Goal: Task Accomplishment & Management: Manage account settings

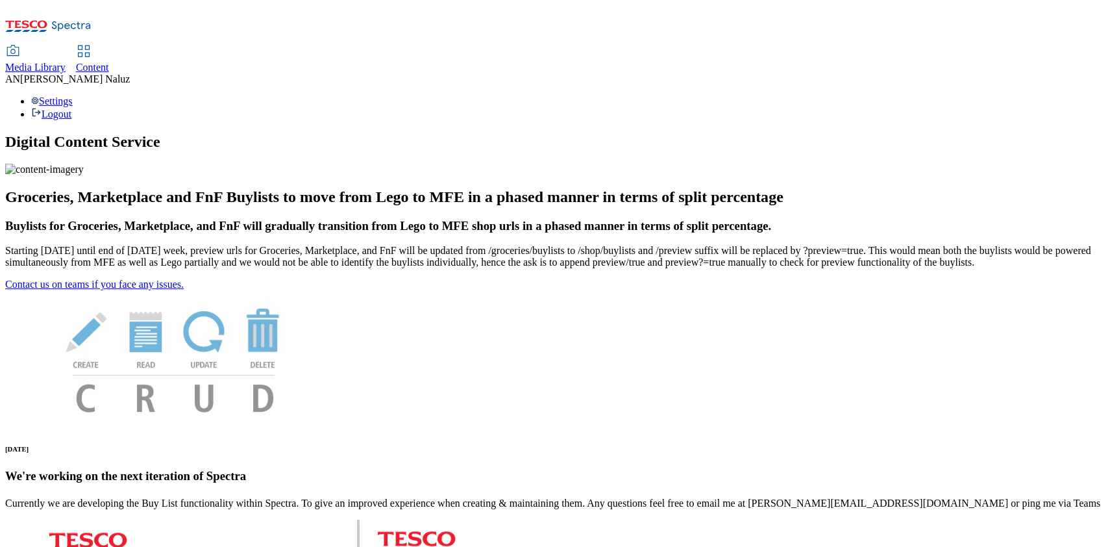
click at [109, 46] on link "Content" at bounding box center [92, 59] width 33 height 27
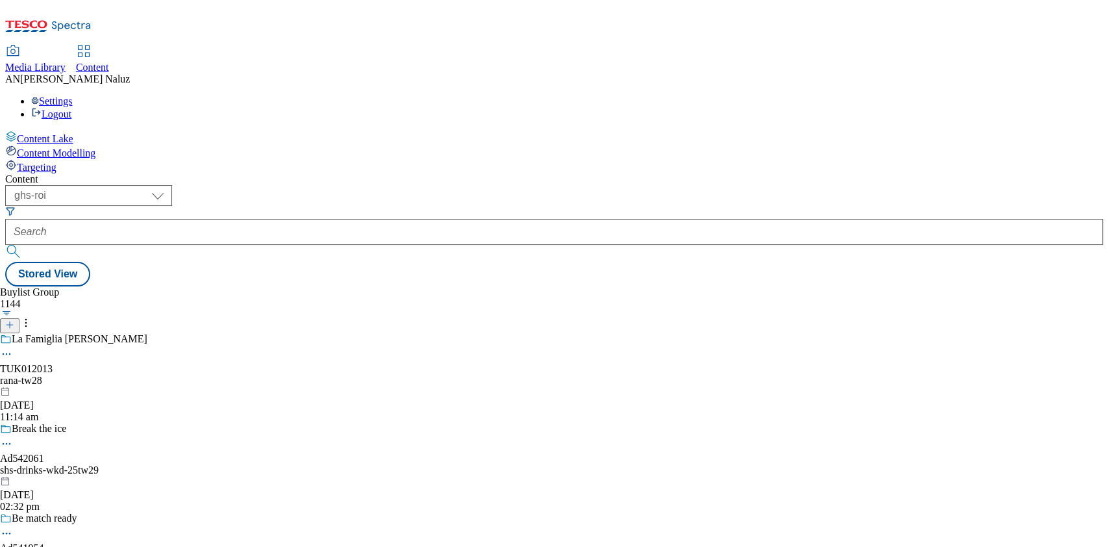
click at [267, 333] on div "La Famiglia Rana TUK012013 rana-tw28 1 Sept 2025 11:14 am" at bounding box center [133, 378] width 267 height 90
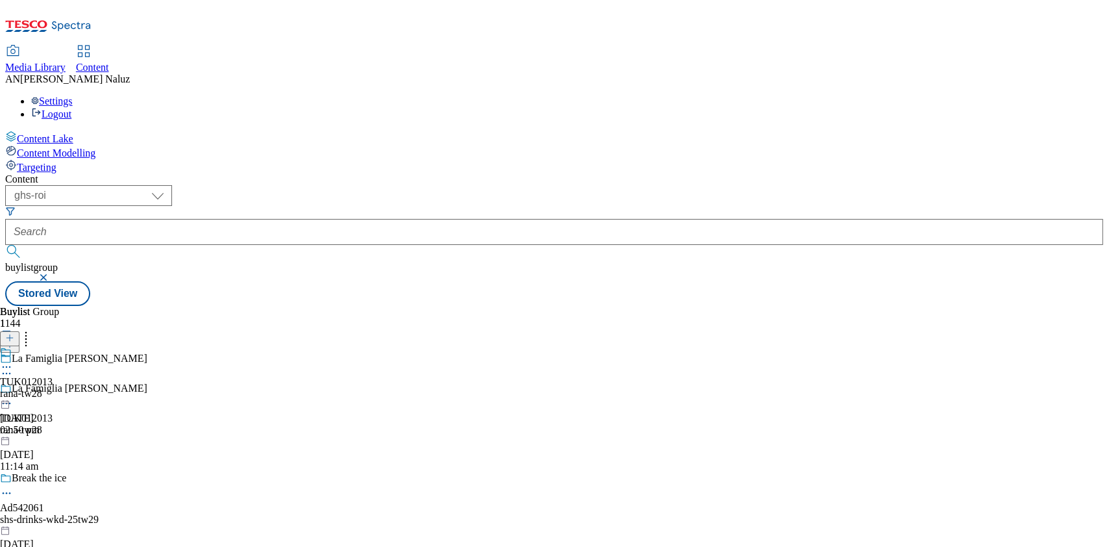
click at [53, 346] on div "TUK012013 rana-tw28 1 Sept 2025 02:50 pm" at bounding box center [26, 391] width 53 height 90
click at [147, 388] on div "rana-tw28" at bounding box center [73, 394] width 147 height 12
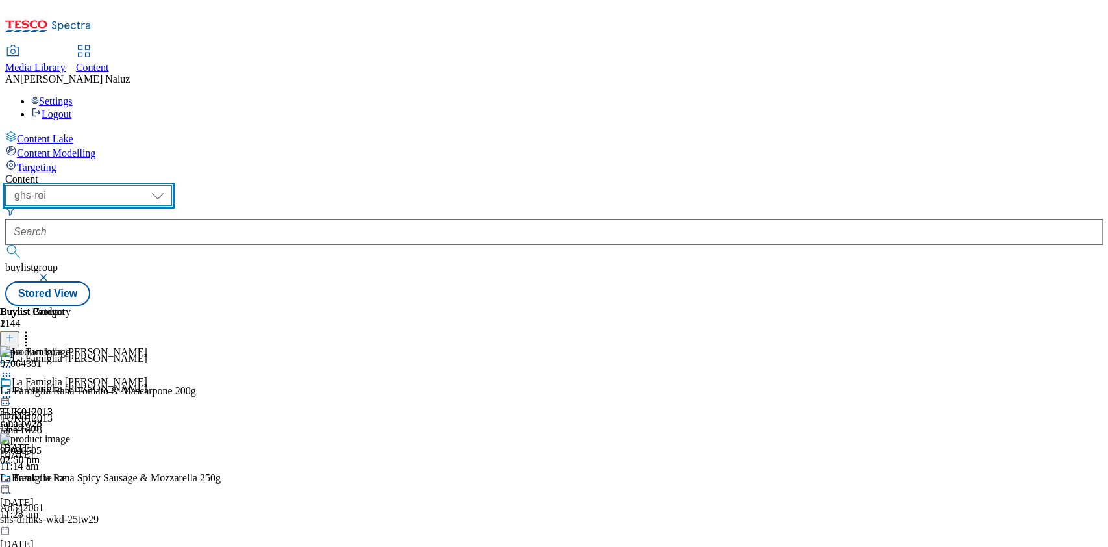
click at [172, 185] on select "ghs-roi ghs-[GEOGRAPHIC_DATA]" at bounding box center [88, 195] width 167 height 21
select select "ghs-[GEOGRAPHIC_DATA]"
click at [169, 185] on select "ghs-roi ghs-[GEOGRAPHIC_DATA]" at bounding box center [88, 195] width 167 height 21
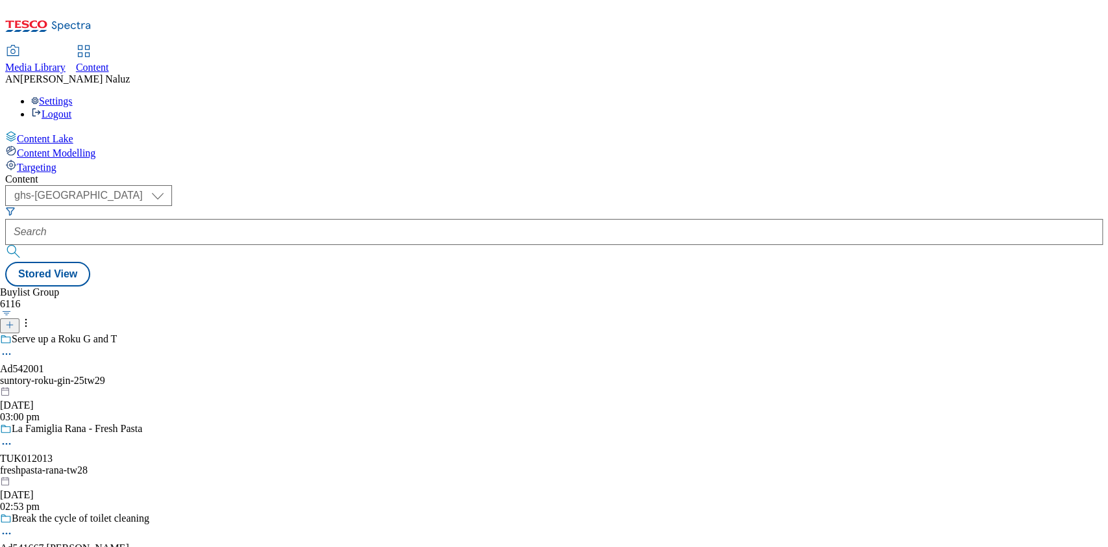
click at [225, 333] on div "Serve up a Roku G and T Ad542001 suntory-roku-gin-25tw29 1 Sept 2025 03:00 pm" at bounding box center [112, 378] width 225 height 90
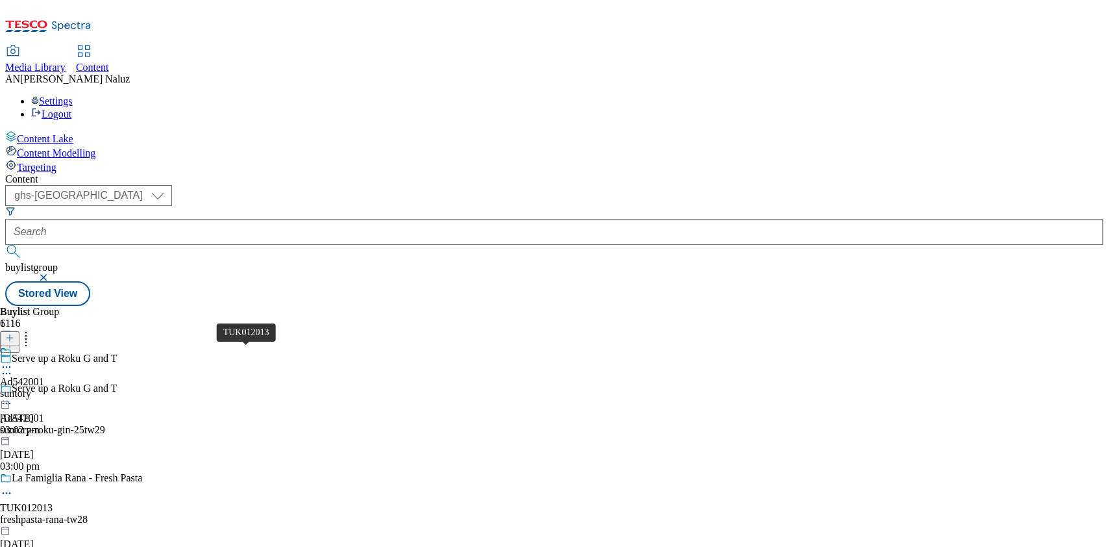
click at [53, 502] on span "TUK012013" at bounding box center [26, 508] width 53 height 12
click at [147, 346] on div "La Famiglia Rana TUK012013 freshpasta-lafamigliarana-25tw28 1 Sept 2025 02:57 pm" at bounding box center [73, 391] width 147 height 90
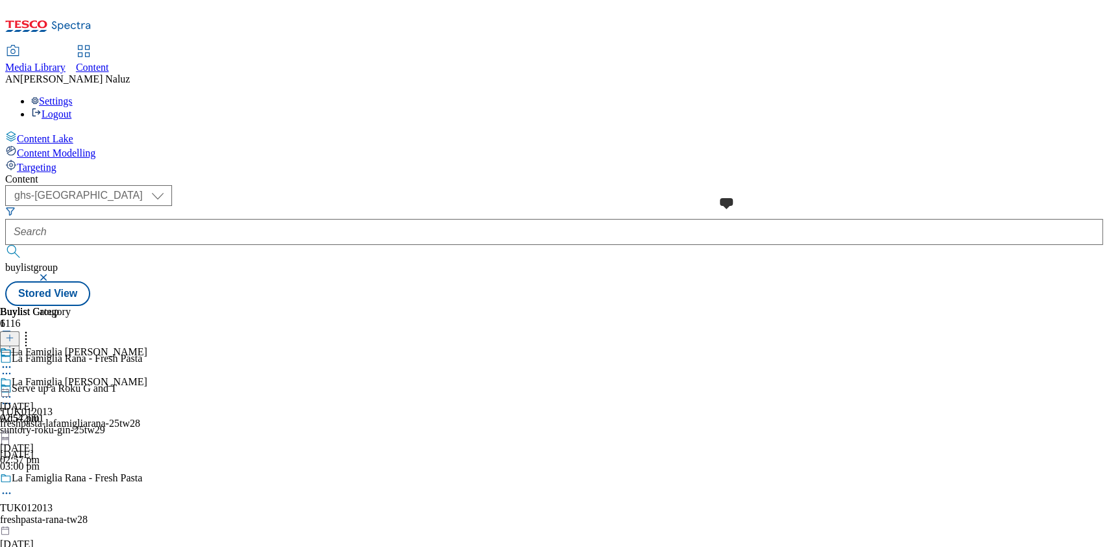
click at [0, 385] on div at bounding box center [0, 385] width 0 height 0
click at [19, 331] on button at bounding box center [9, 338] width 19 height 15
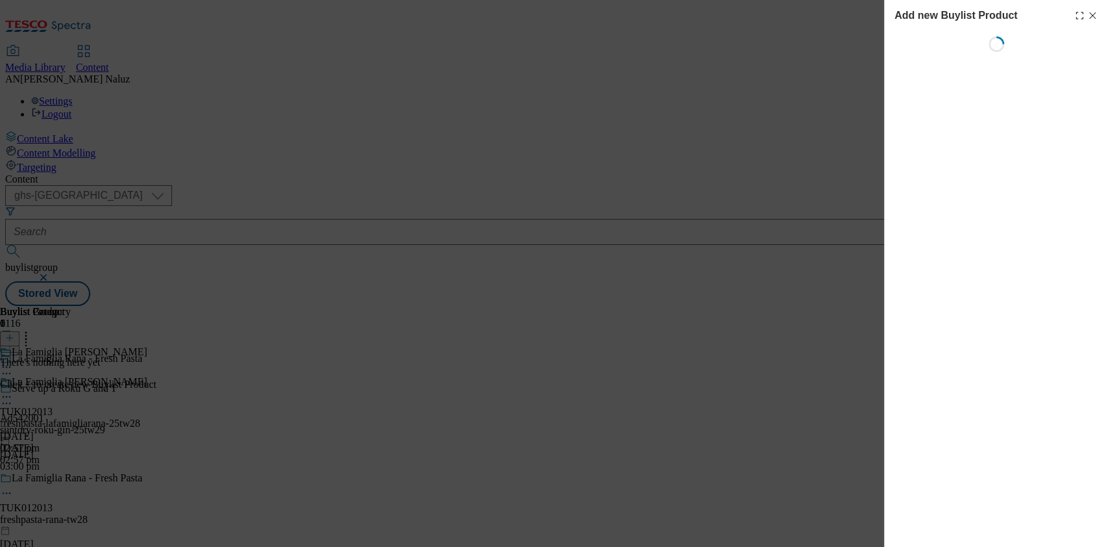
click at [1043, 153] on div "Add new Buylist Product Loading" at bounding box center [996, 273] width 224 height 547
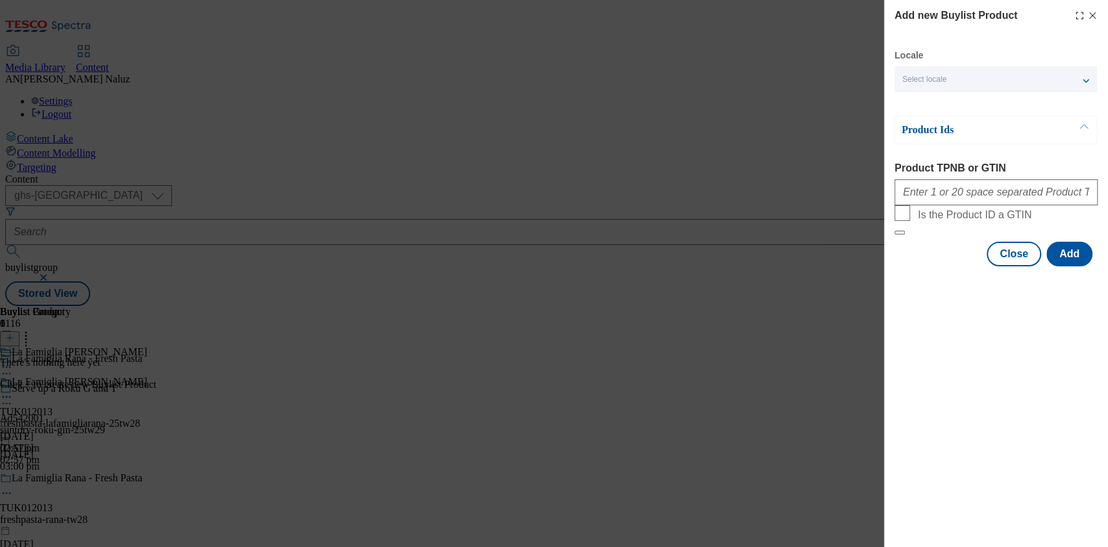
click at [1001, 191] on input "Product TPNB or GTIN" at bounding box center [996, 192] width 203 height 26
paste input "97064381"
click at [530, 246] on div "Add new Buylist Product Locale Select locale English Welsh Product Ids Product …" at bounding box center [554, 273] width 1108 height 547
click at [966, 203] on input "97064381" at bounding box center [996, 192] width 203 height 26
paste input "96972800"
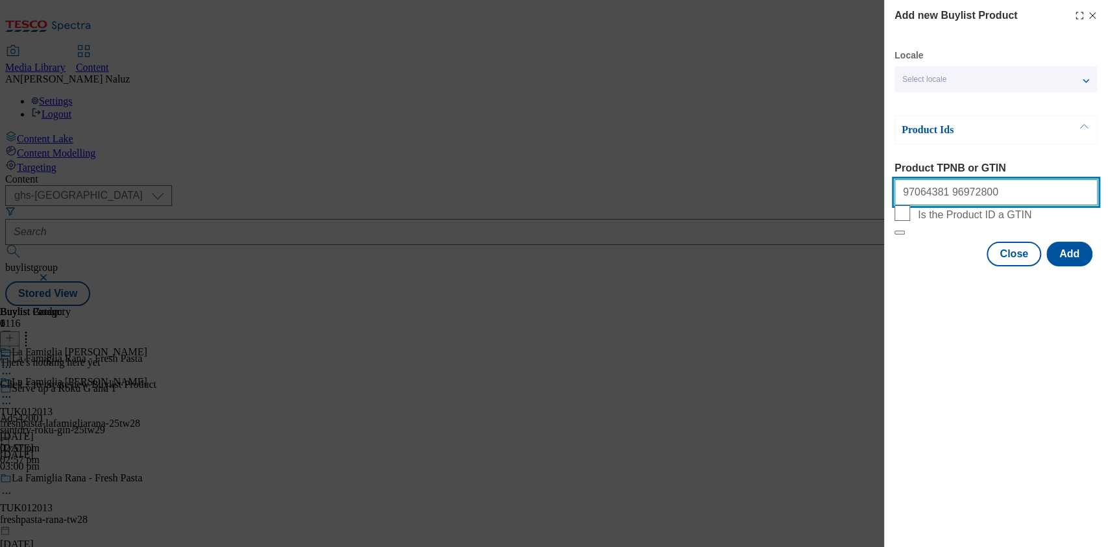
paste input "97026605"
type input "97064381 96972800 97026605"
click at [1060, 266] on button "Add" at bounding box center [1070, 254] width 46 height 25
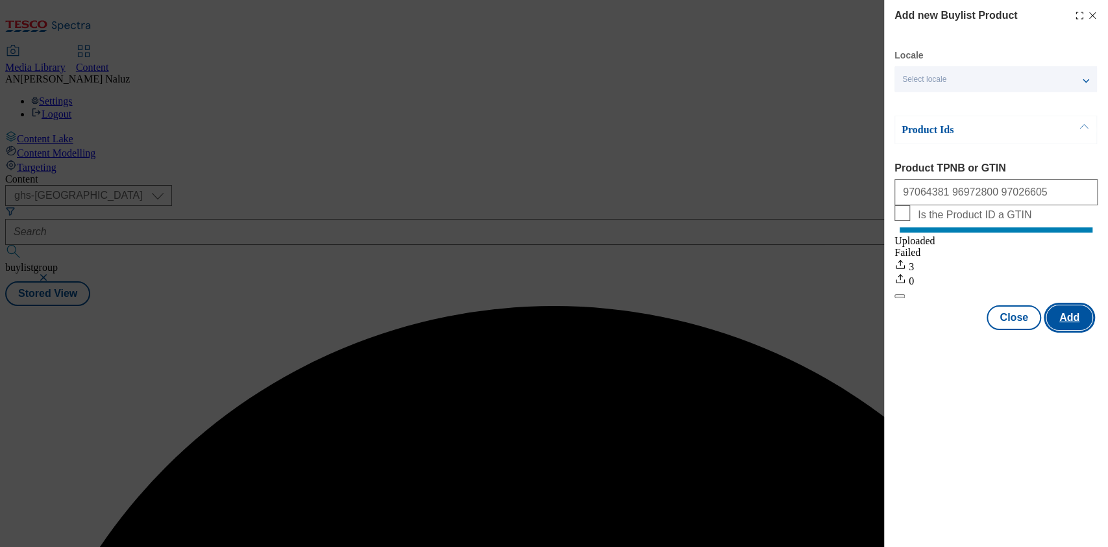
scroll to position [0, 0]
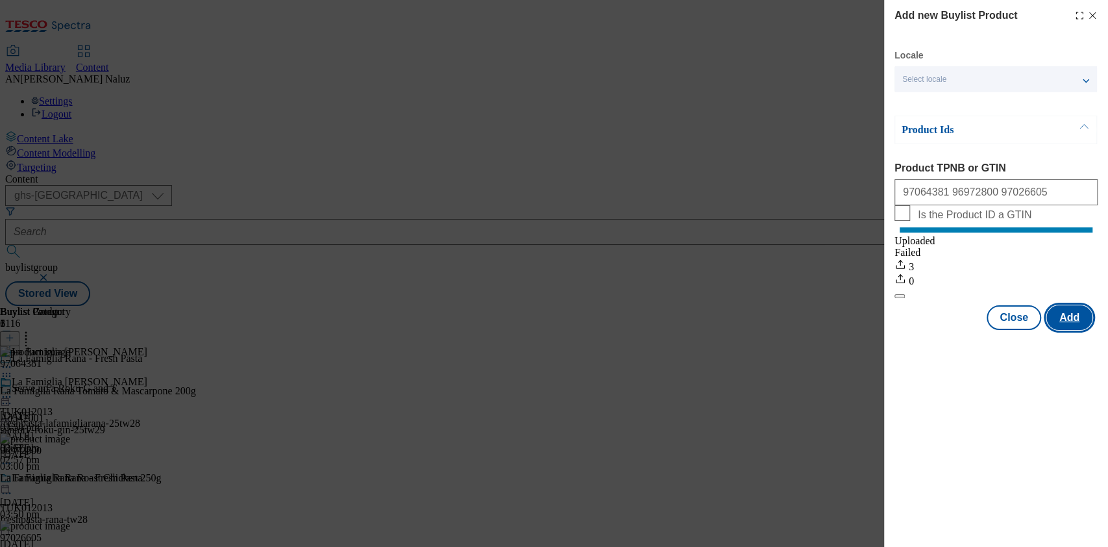
click at [1069, 330] on button "Add" at bounding box center [1070, 317] width 46 height 25
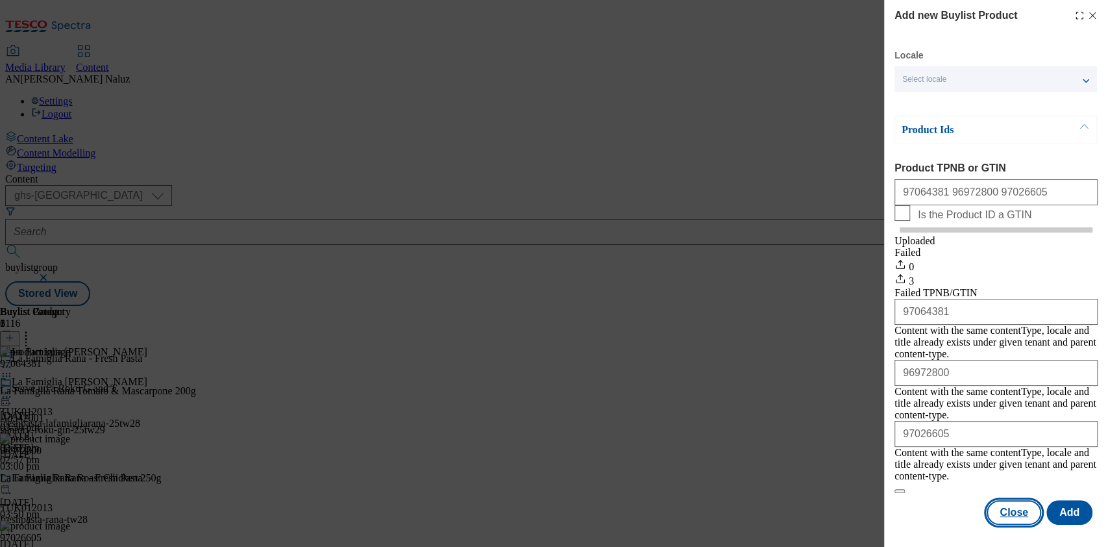
click at [1032, 500] on button "Close" at bounding box center [1014, 512] width 55 height 25
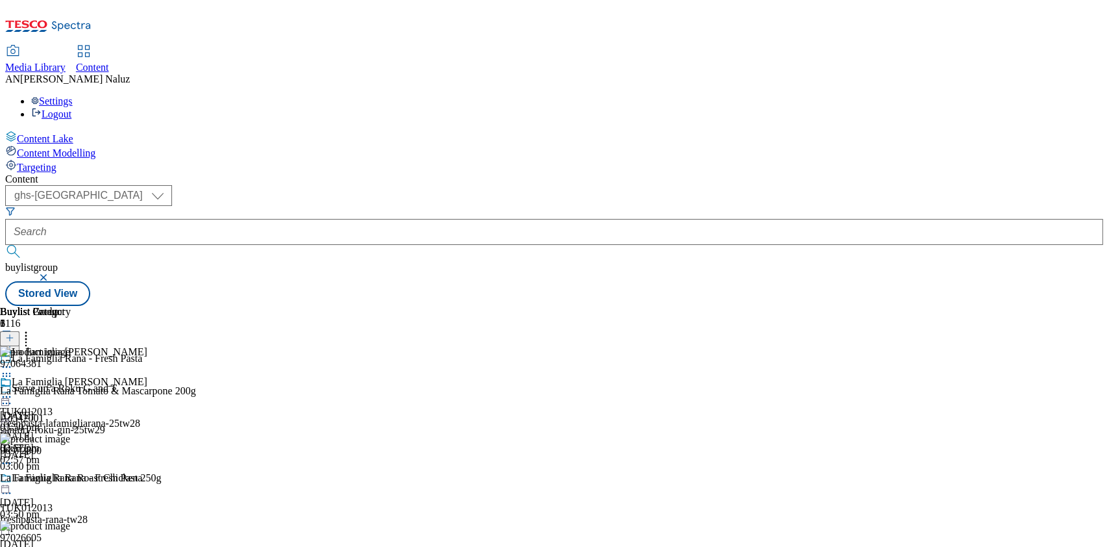
click at [13, 390] on icon at bounding box center [6, 396] width 13 height 13
click at [108, 509] on span "Open Preview Url" at bounding box center [74, 514] width 68 height 10
click at [147, 418] on div "freshpasta-lafamigliarana-25tw28" at bounding box center [73, 424] width 147 height 12
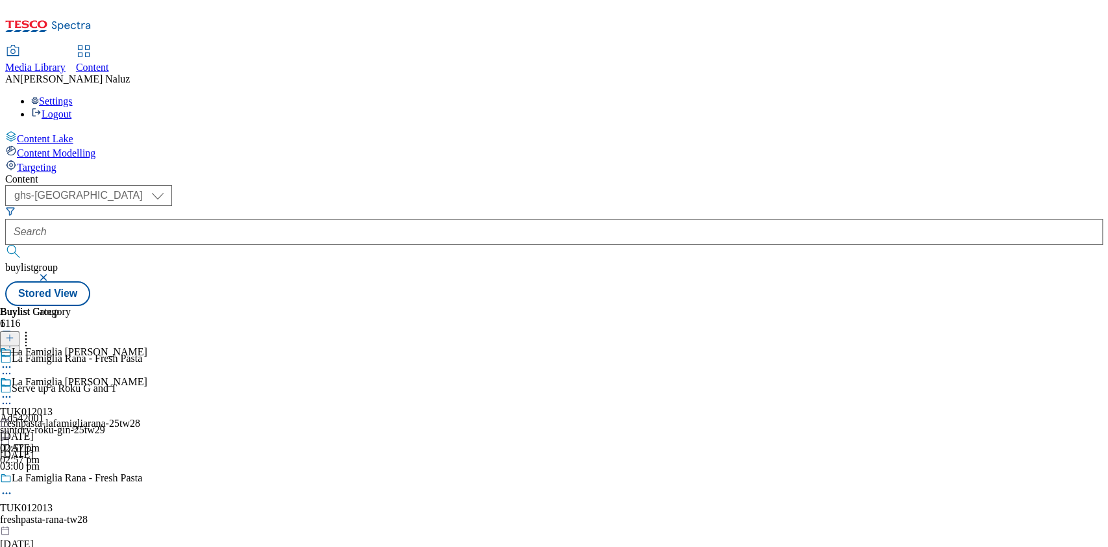
click at [13, 390] on icon at bounding box center [6, 396] width 13 height 13
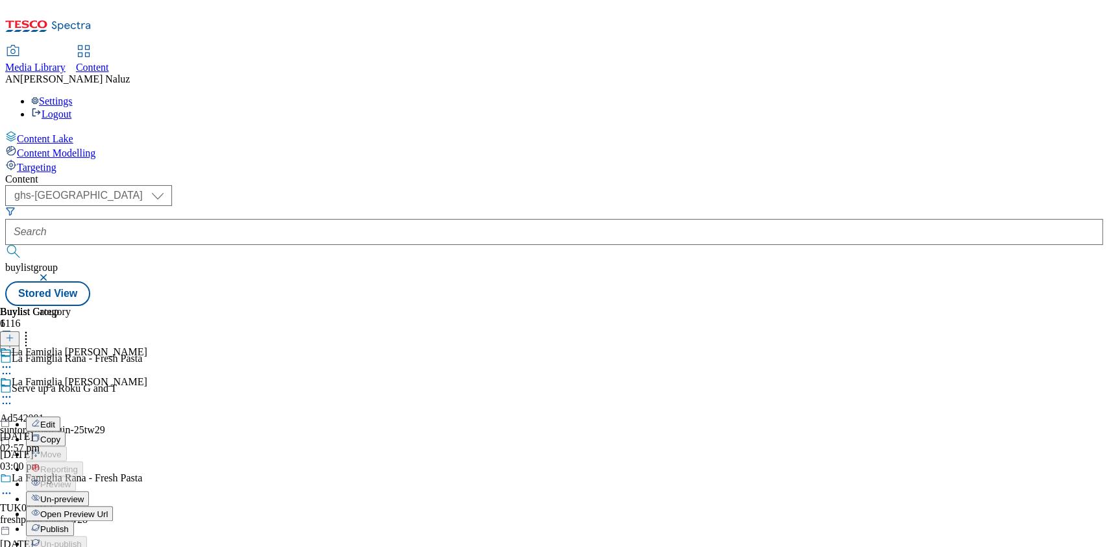
click at [60, 416] on button "Edit" at bounding box center [43, 423] width 34 height 15
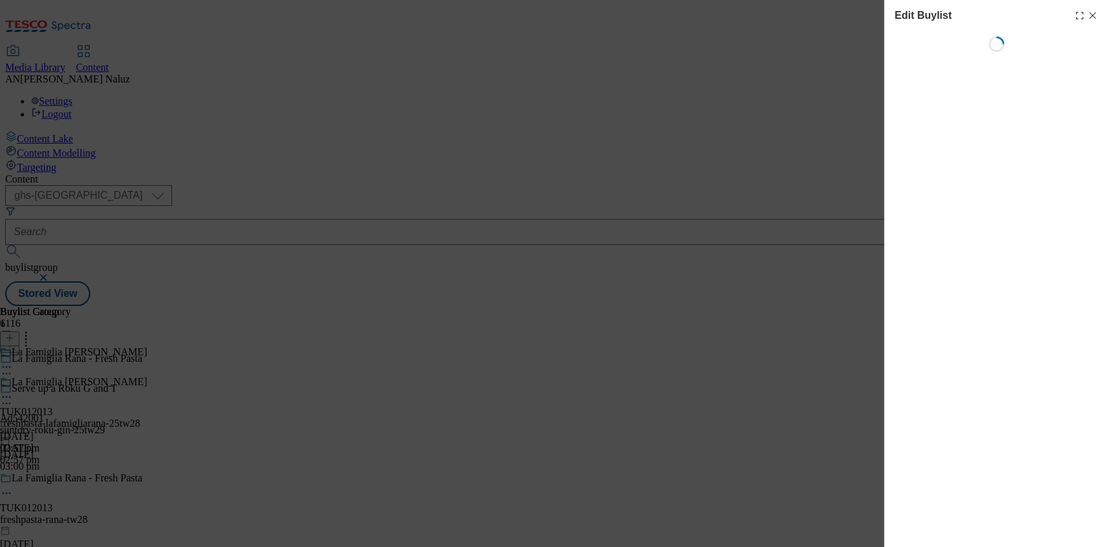
select select "tactical"
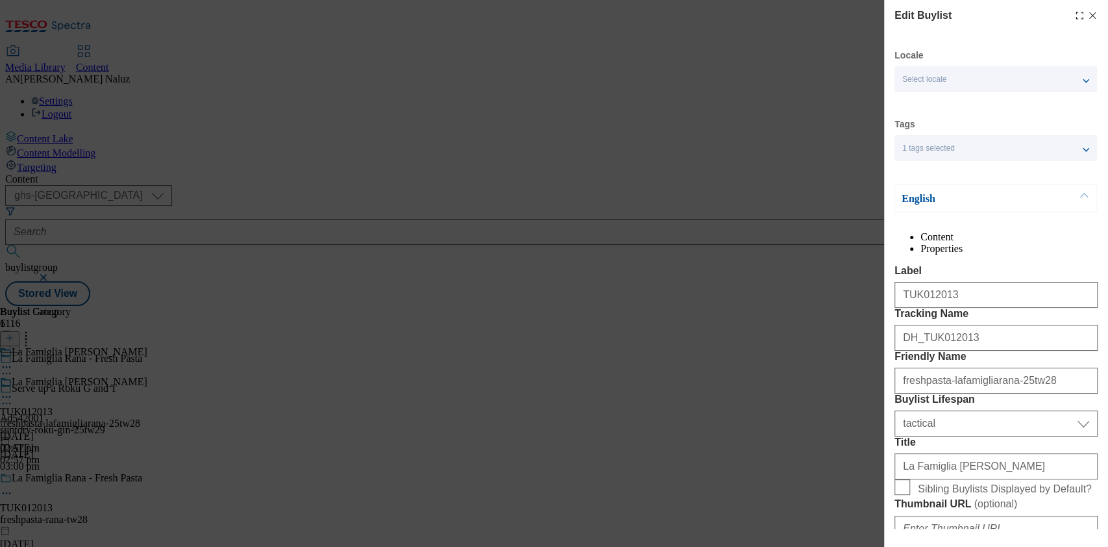
click at [1090, 17] on line "Modal" at bounding box center [1093, 16] width 6 height 6
select select "tactical"
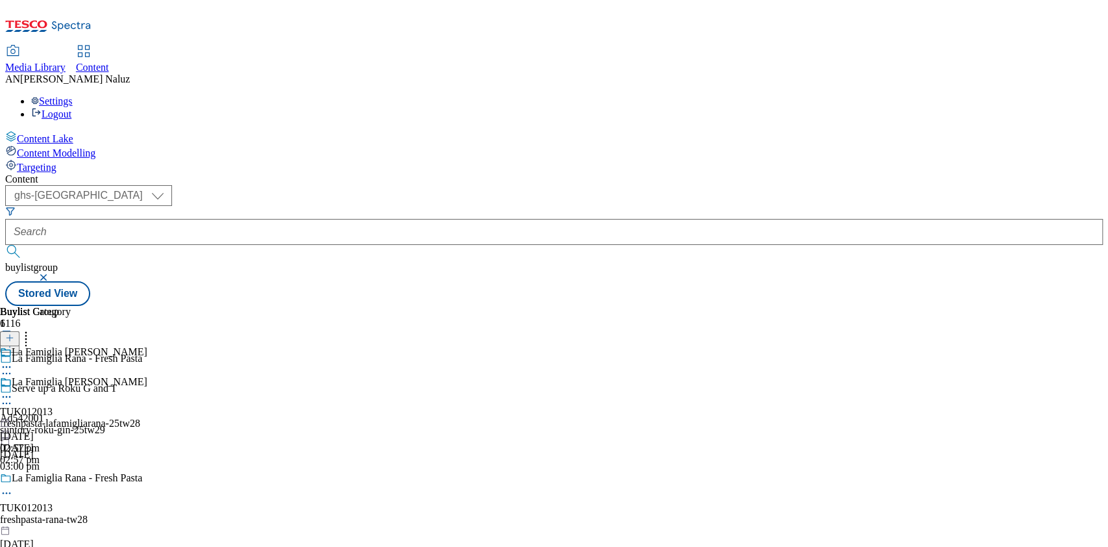
click at [71, 418] on div at bounding box center [35, 418] width 71 height 0
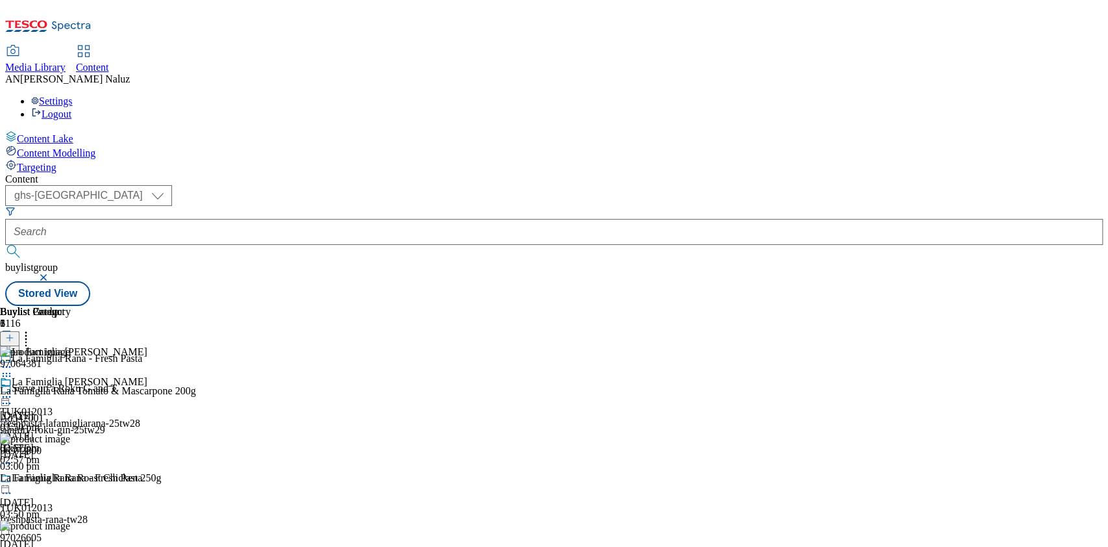
click at [225, 514] on div "freshpasta-rana-tw28" at bounding box center [112, 520] width 225 height 12
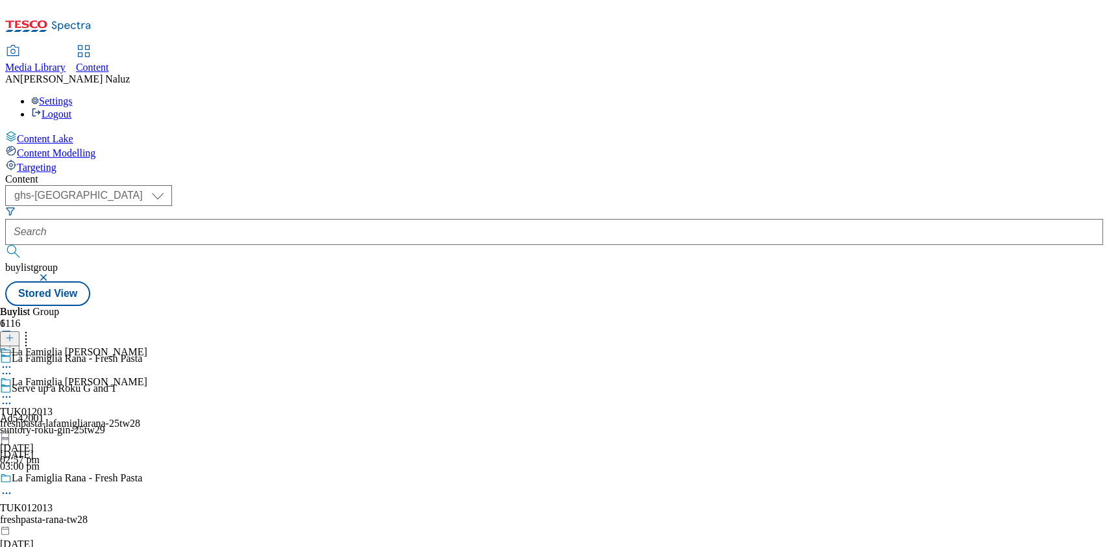
click at [147, 418] on div "freshpasta-lafamigliarana-25tw28" at bounding box center [73, 424] width 147 height 12
click at [13, 390] on icon at bounding box center [6, 396] width 13 height 13
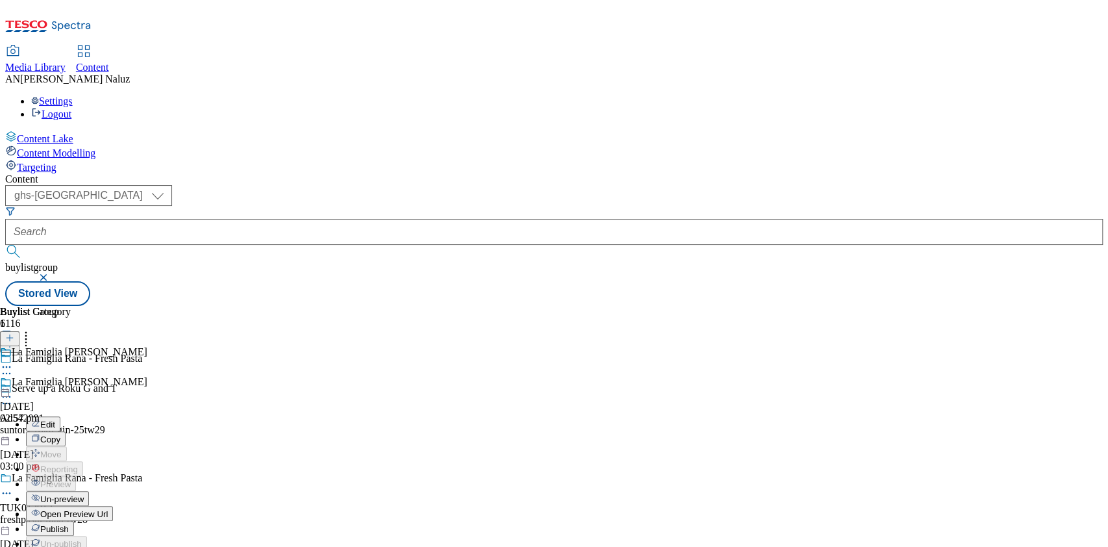
click at [60, 416] on button "Edit" at bounding box center [43, 423] width 34 height 15
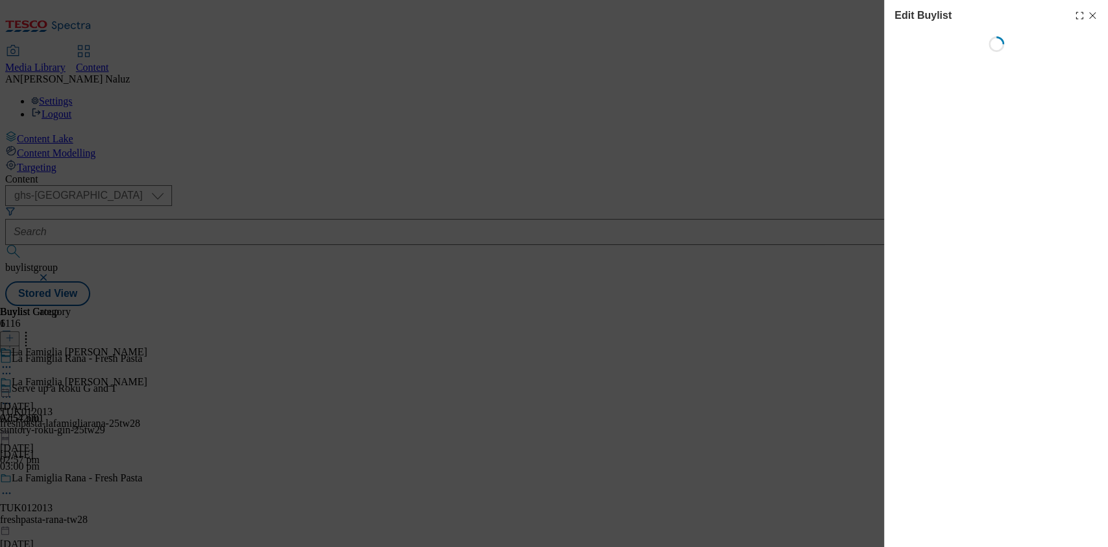
select select "tactical"
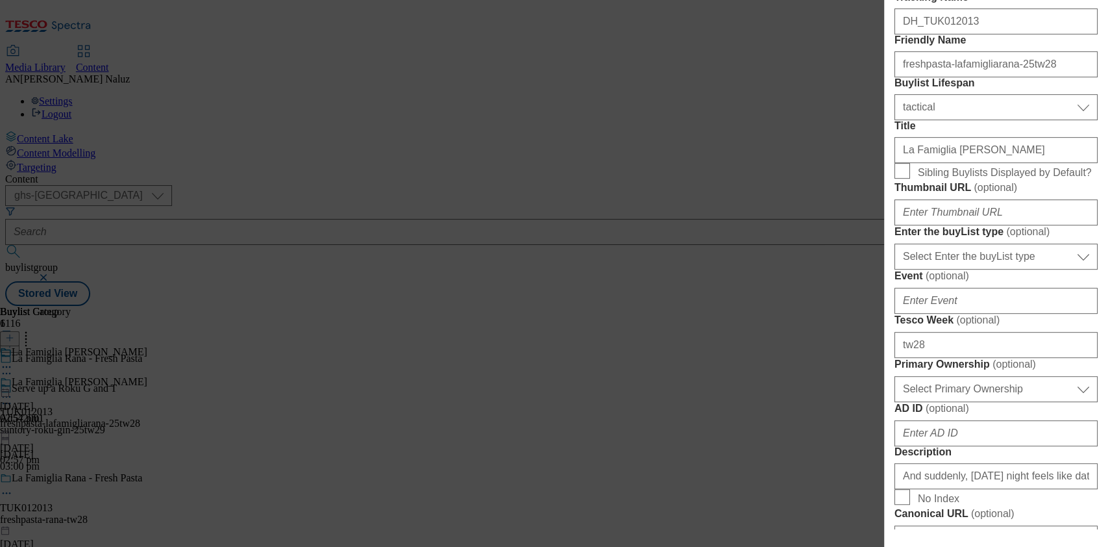
scroll to position [203, 0]
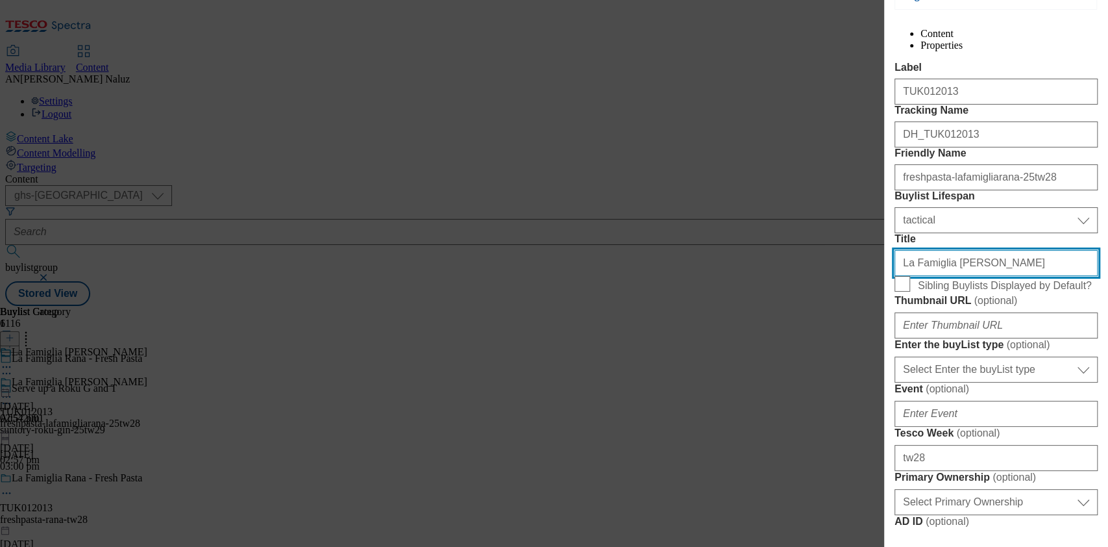
click at [934, 276] on input "La Famiglia [PERSON_NAME]" at bounding box center [996, 263] width 203 height 26
type input "La Rana"
click at [933, 276] on input "La Rana" at bounding box center [996, 263] width 203 height 26
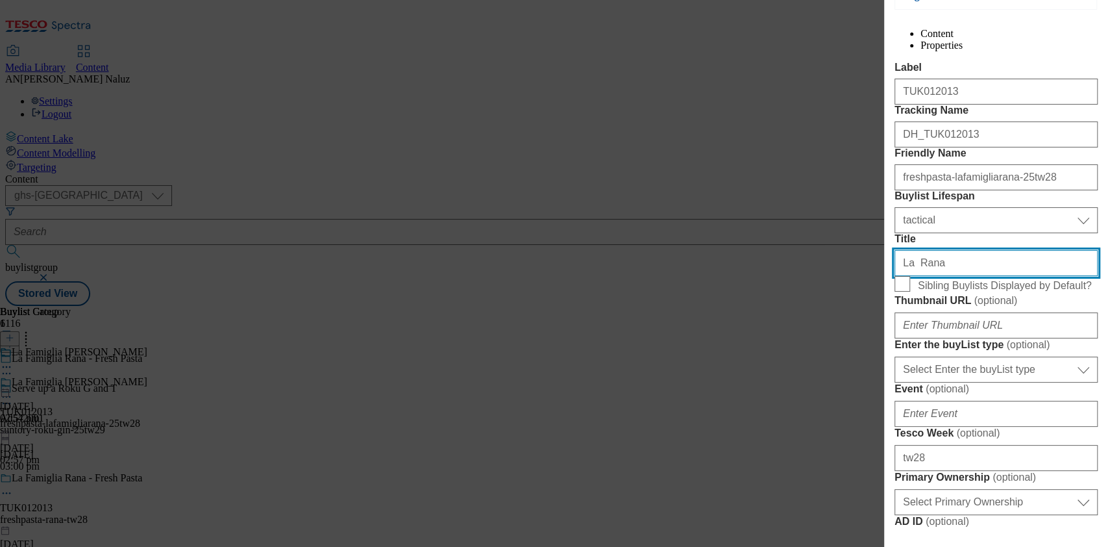
click at [933, 276] on input "La Rana" at bounding box center [996, 263] width 203 height 26
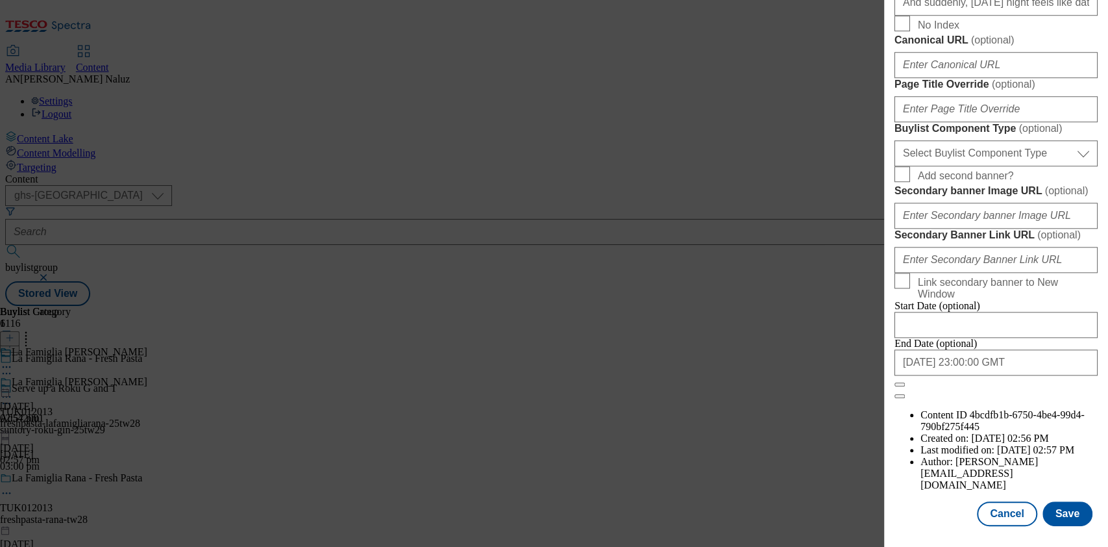
scroll to position [1190, 0]
click at [1044, 501] on button "Save" at bounding box center [1068, 513] width 50 height 25
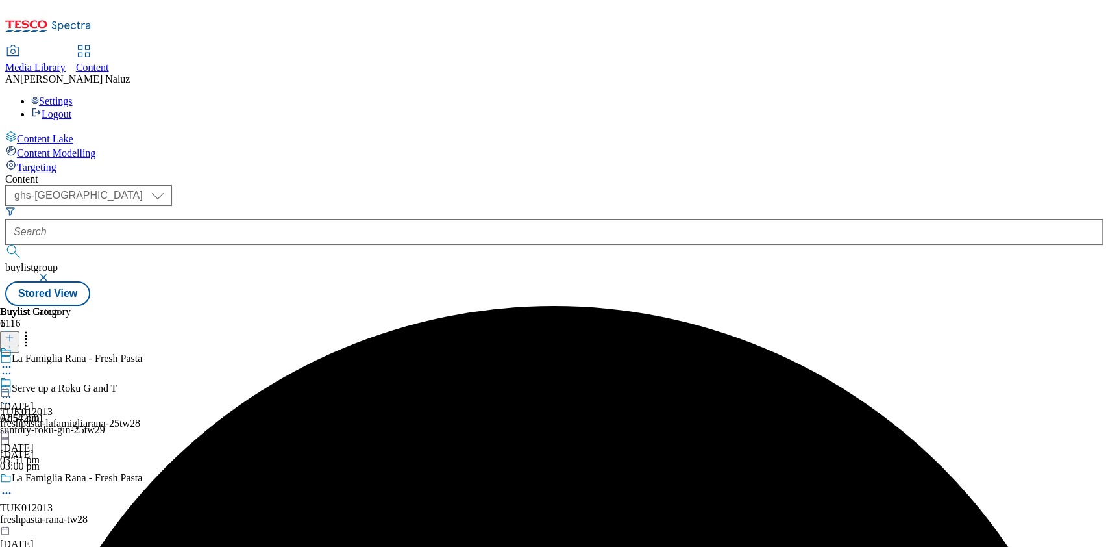
click at [71, 388] on div at bounding box center [35, 388] width 71 height 0
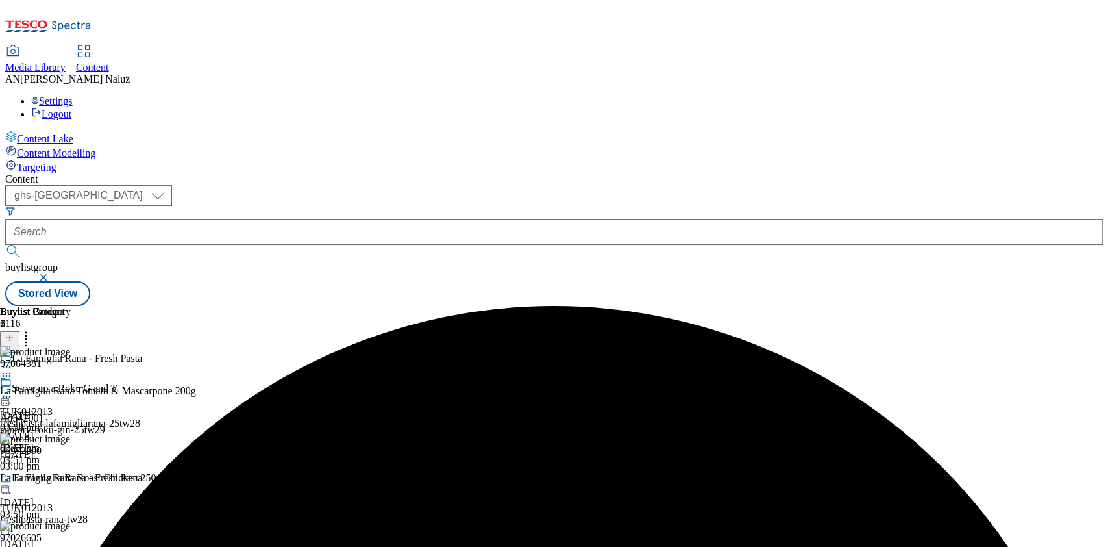
click at [13, 390] on icon at bounding box center [6, 396] width 13 height 13
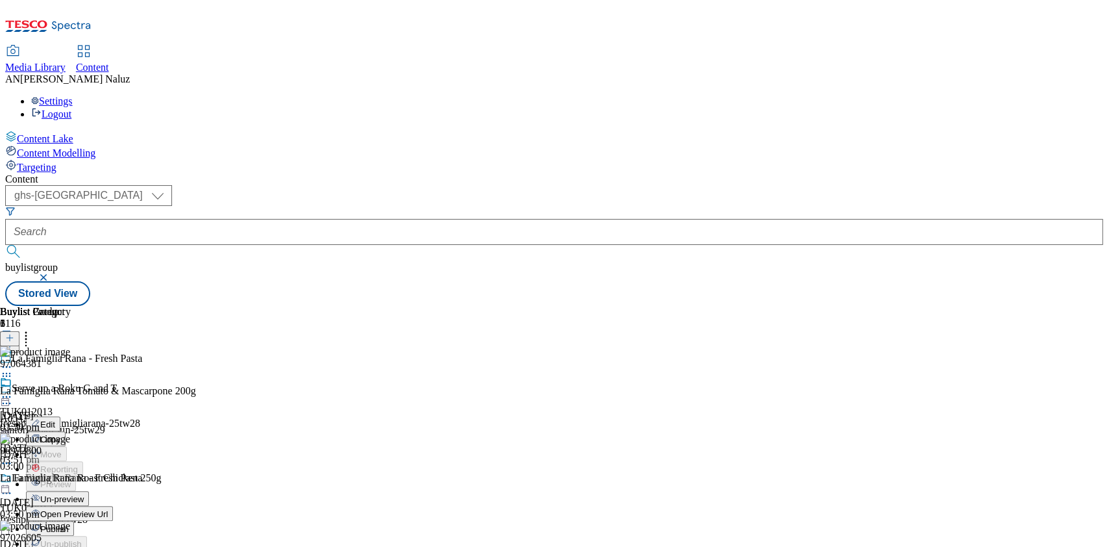
click at [108, 509] on span "Open Preview Url" at bounding box center [74, 514] width 68 height 10
click at [140, 418] on div "freshpasta-lafamigliarana-25tw28" at bounding box center [70, 424] width 140 height 12
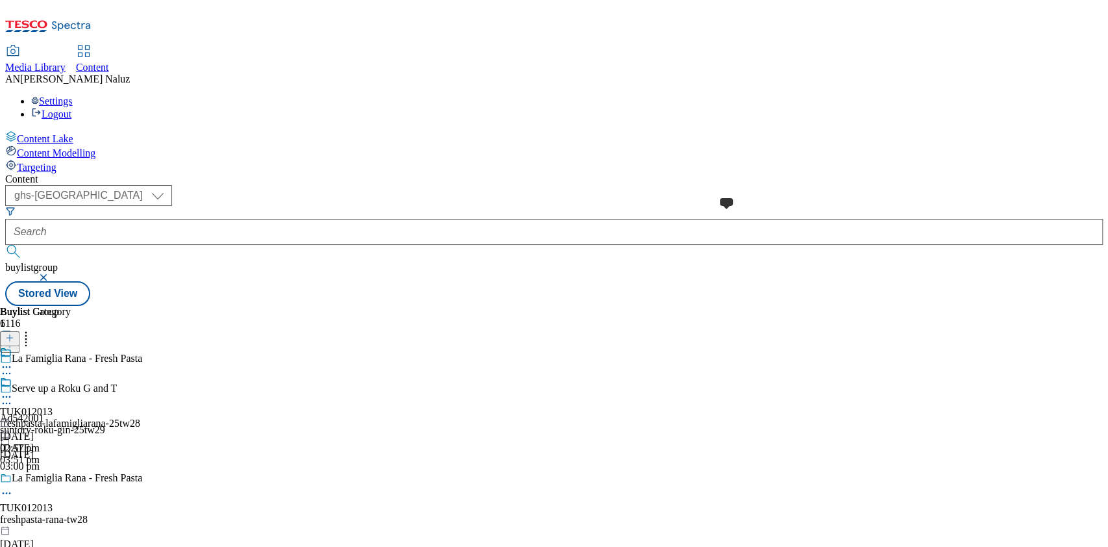
click at [0, 415] on span at bounding box center [0, 415] width 0 height 0
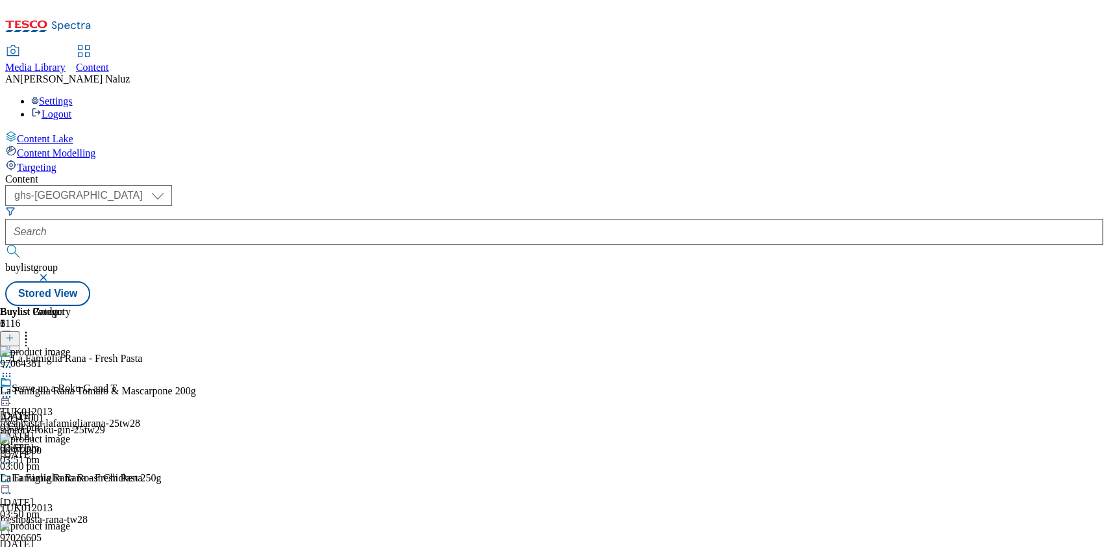
click at [71, 376] on div at bounding box center [35, 391] width 71 height 30
click at [71, 376] on div "[DATE] 02:57 pm" at bounding box center [35, 415] width 71 height 78
click at [13, 390] on icon at bounding box center [6, 396] width 13 height 13
click at [69, 524] on span "Publish" at bounding box center [54, 529] width 29 height 10
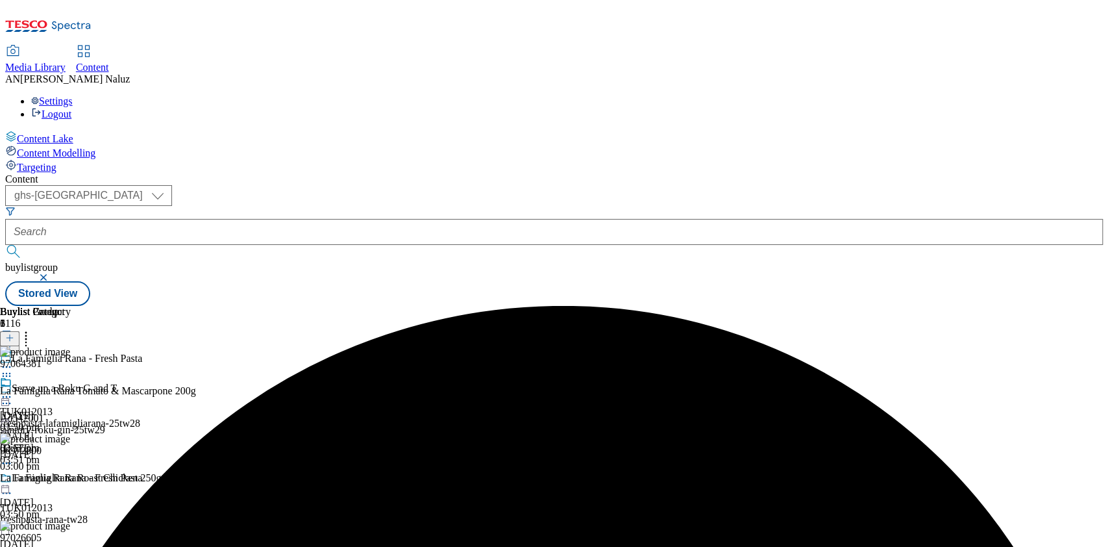
scroll to position [0, 0]
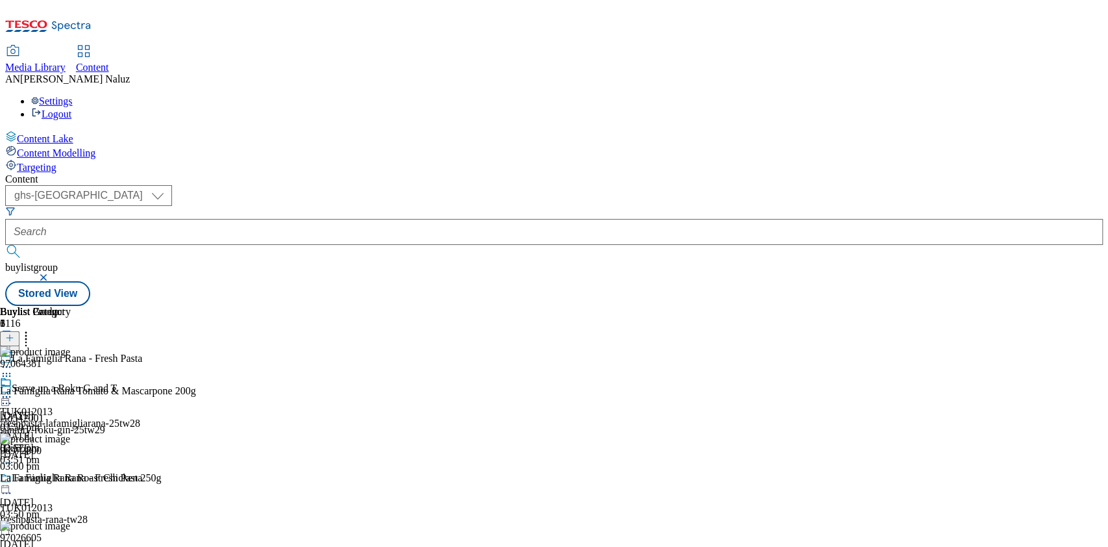
click at [13, 390] on icon at bounding box center [6, 396] width 13 height 13
click at [172, 185] on select "ghs-roi ghs-[GEOGRAPHIC_DATA]" at bounding box center [88, 195] width 167 height 21
click at [169, 185] on select "ghs-roi ghs-[GEOGRAPHIC_DATA]" at bounding box center [88, 195] width 167 height 21
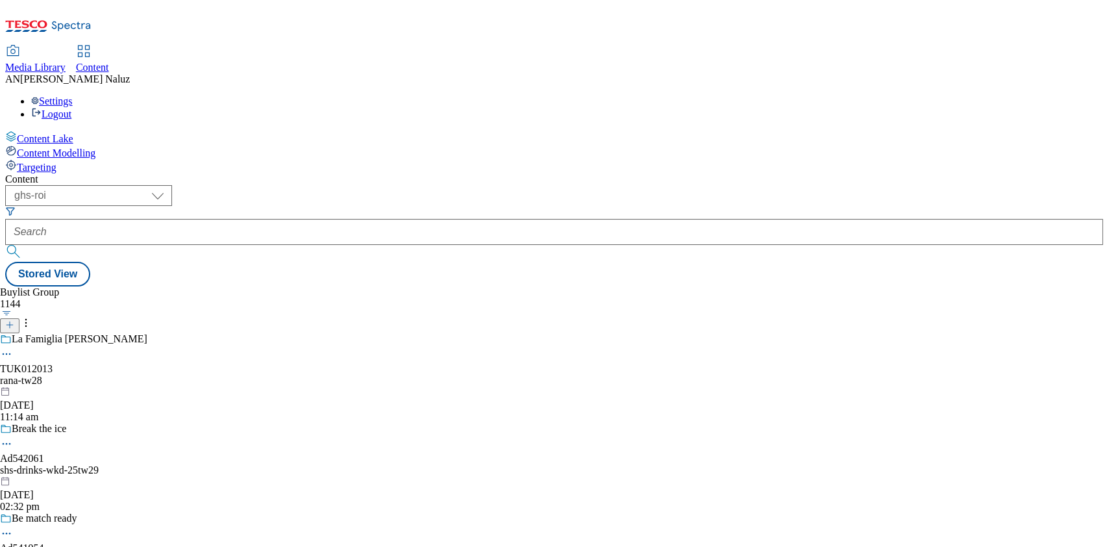
click at [267, 375] on div "rana-tw28" at bounding box center [133, 381] width 267 height 12
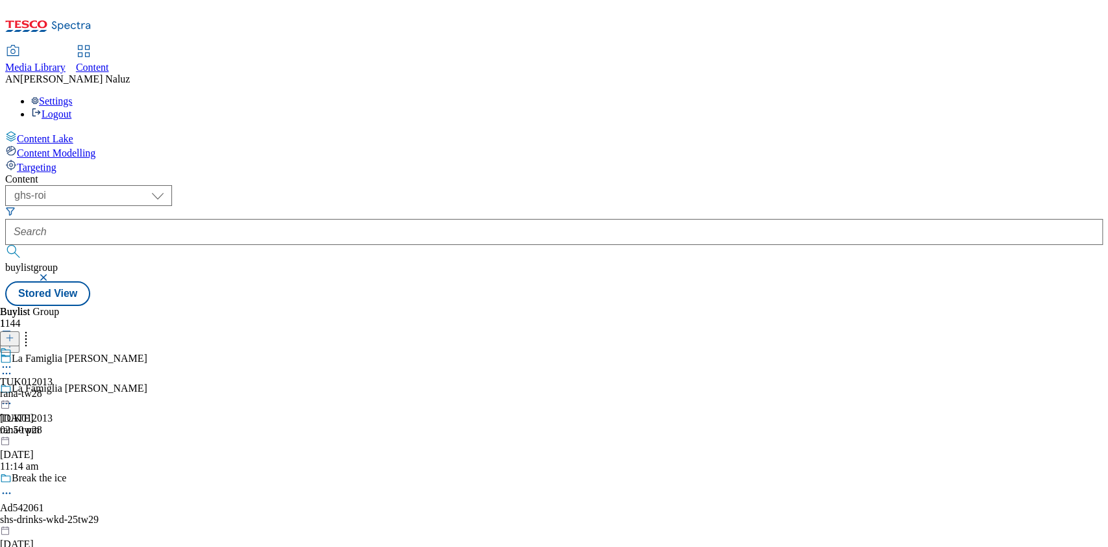
click at [13, 397] on icon at bounding box center [6, 403] width 13 height 13
click at [71, 482] on button "Delete" at bounding box center [48, 489] width 45 height 15
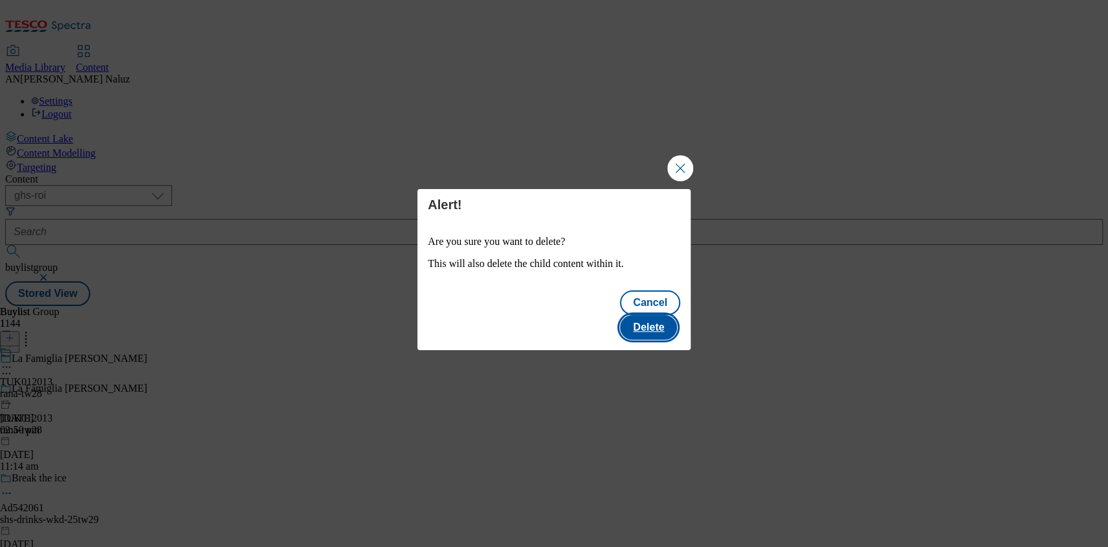
click at [654, 315] on button "Delete" at bounding box center [648, 327] width 57 height 25
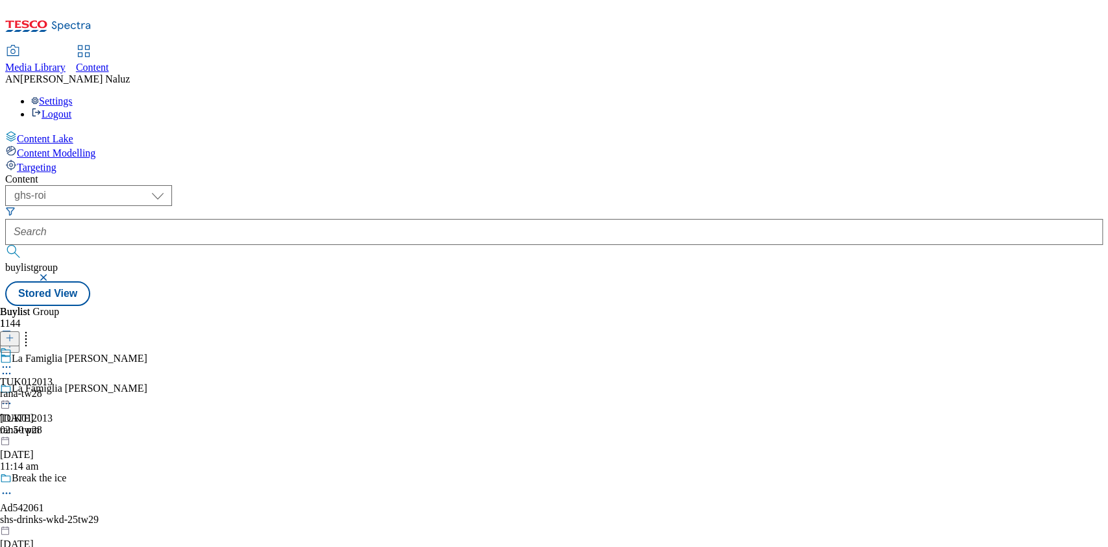
click at [53, 388] on div "rana-tw28" at bounding box center [26, 394] width 53 height 12
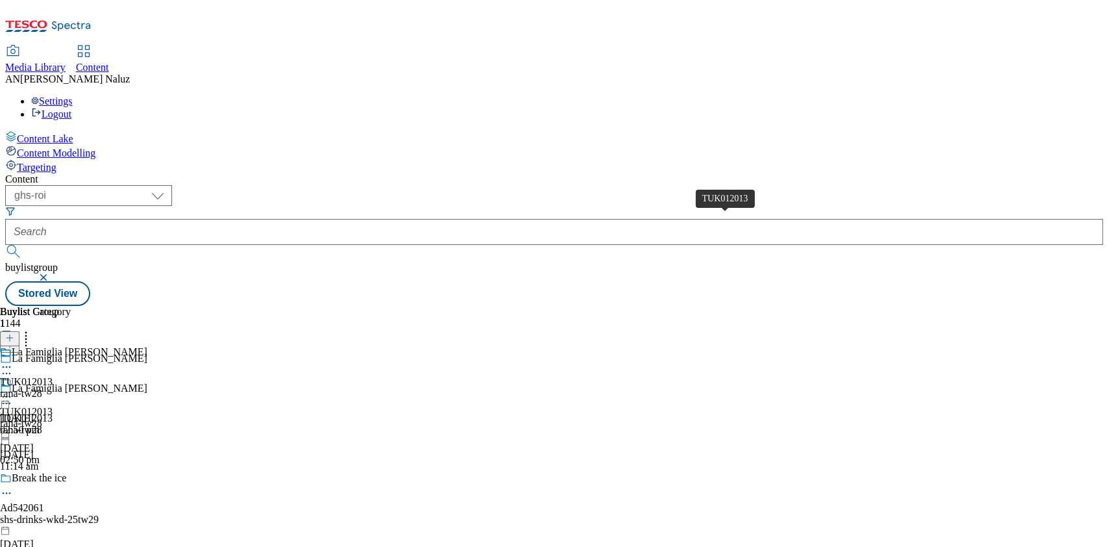
click at [53, 376] on div "TUK012013" at bounding box center [26, 382] width 53 height 12
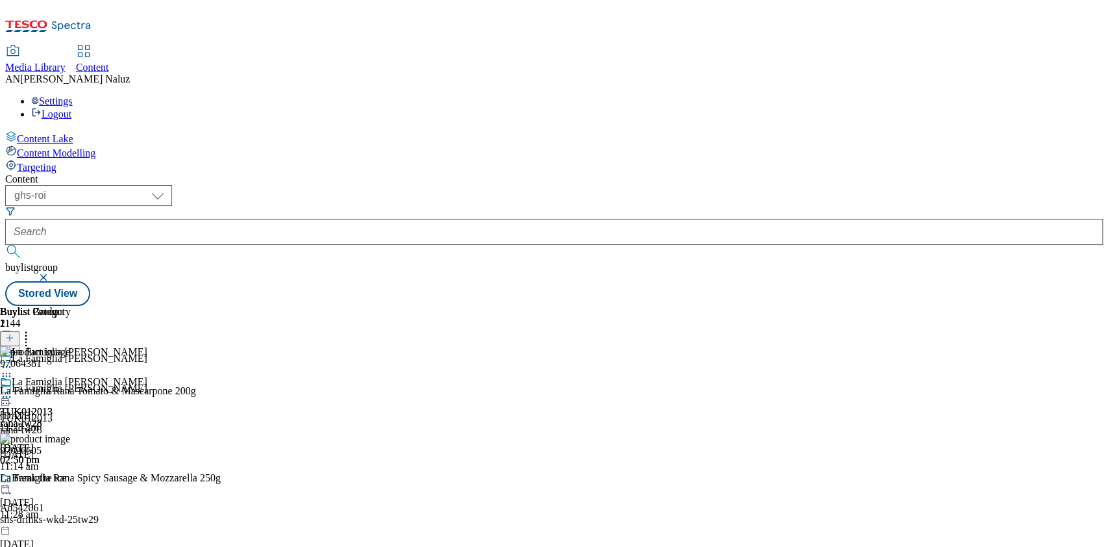
click at [13, 390] on icon at bounding box center [6, 396] width 13 height 13
click at [13, 397] on icon at bounding box center [6, 403] width 13 height 13
click at [13, 390] on icon at bounding box center [6, 396] width 13 height 13
click at [89, 491] on button "Un-preview" at bounding box center [57, 498] width 63 height 15
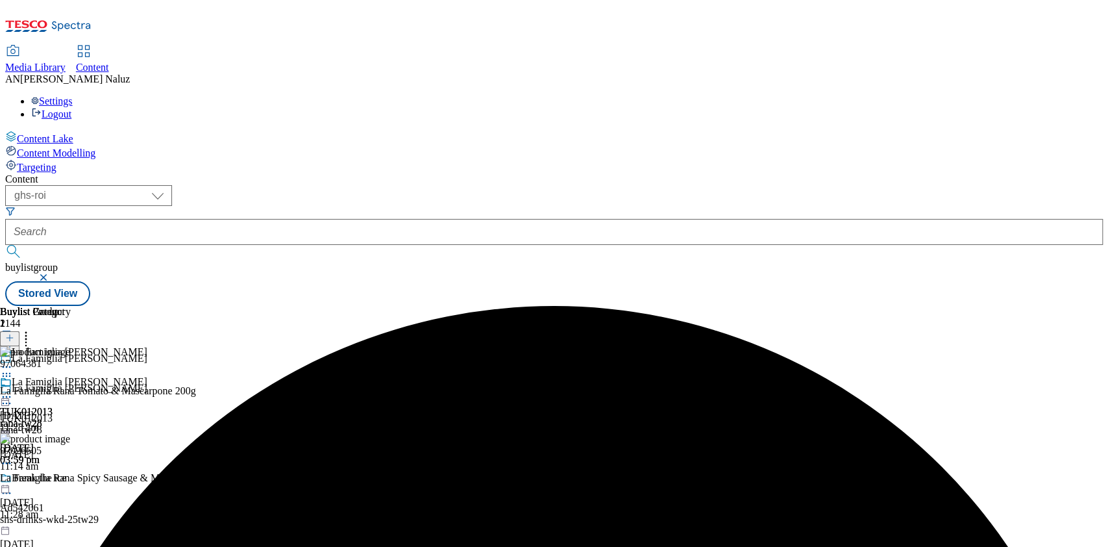
click at [13, 397] on icon at bounding box center [6, 403] width 13 height 13
click at [71, 482] on button "Delete" at bounding box center [48, 489] width 45 height 15
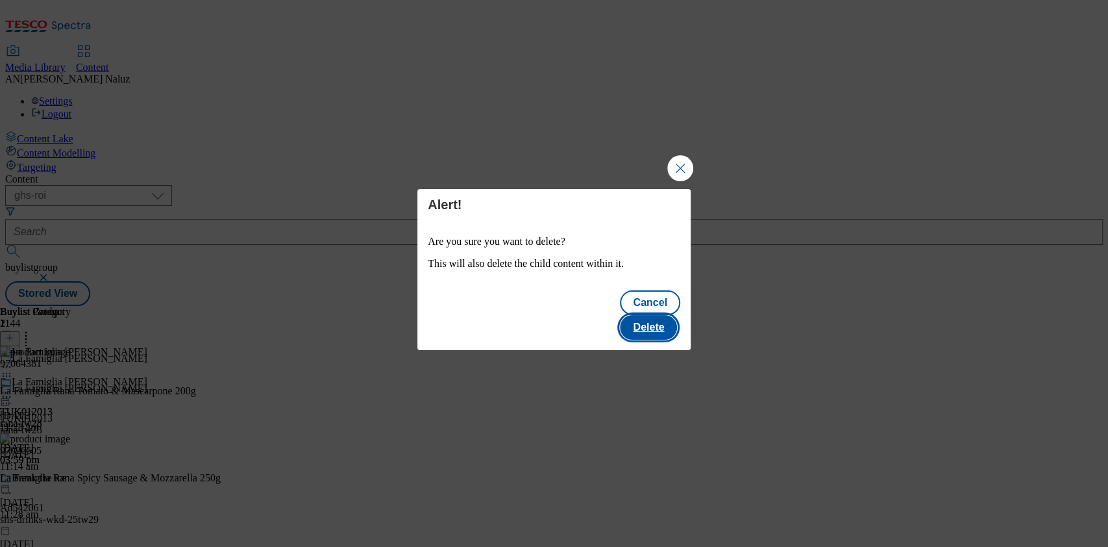
click at [649, 318] on button "Delete" at bounding box center [648, 327] width 57 height 25
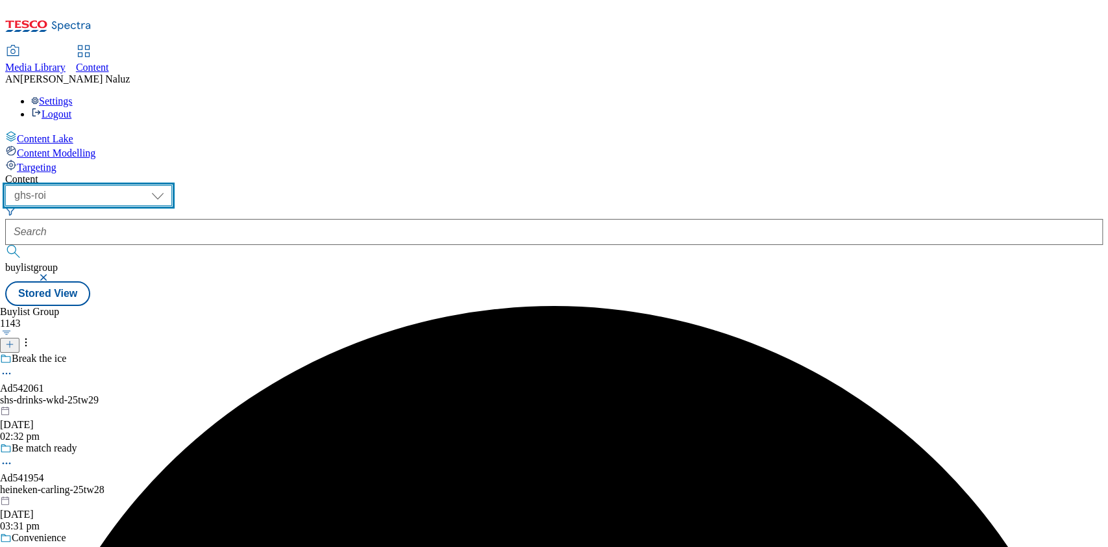
click at [172, 185] on select "ghs-roi ghs-[GEOGRAPHIC_DATA]" at bounding box center [88, 195] width 167 height 21
select select "ghs-[GEOGRAPHIC_DATA]"
click at [169, 185] on select "ghs-roi ghs-[GEOGRAPHIC_DATA]" at bounding box center [88, 195] width 167 height 21
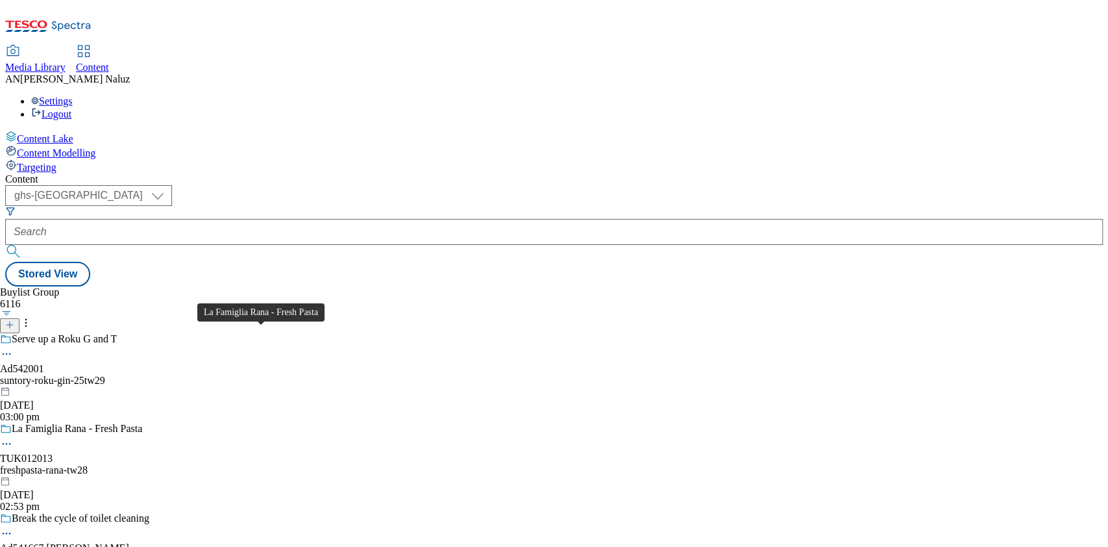
click at [142, 423] on span "La Famiglia Rana - Fresh Pasta" at bounding box center [77, 430] width 131 height 14
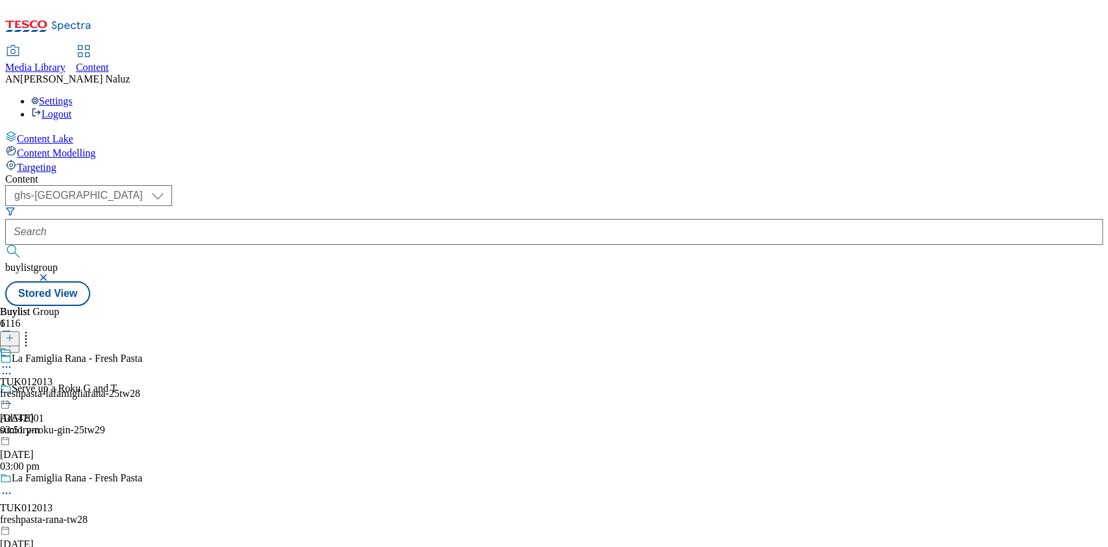
click at [140, 346] on div "TUK012013 freshpasta-lafamigliarana-25tw28 [DATE] 03:51 pm" at bounding box center [70, 391] width 140 height 90
click at [0, 385] on div at bounding box center [0, 385] width 0 height 0
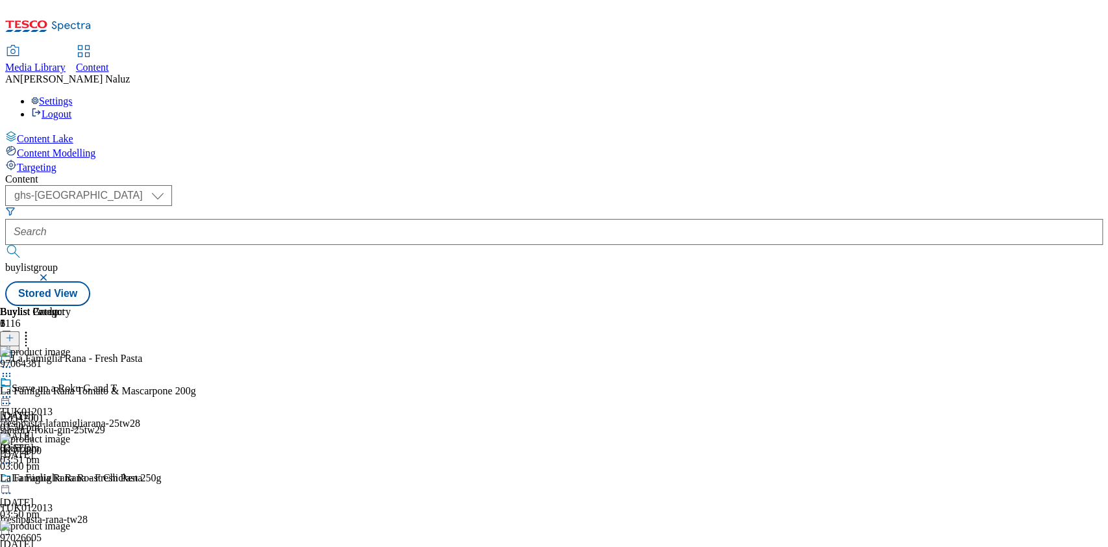
click at [13, 390] on icon at bounding box center [6, 396] width 13 height 13
click at [74, 521] on button "Publish" at bounding box center [50, 528] width 48 height 15
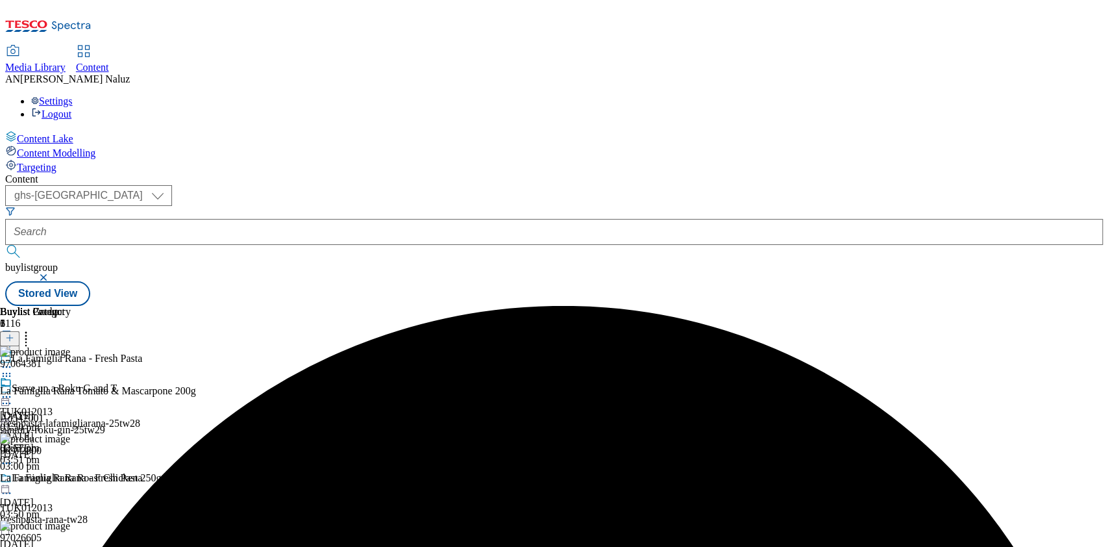
click at [71, 418] on div at bounding box center [35, 418] width 71 height 0
click at [225, 472] on div "La Famiglia Rana - Fresh Pasta TUK012013 freshpasta-rana-tw28 [DATE] 02:53 pm" at bounding box center [112, 517] width 225 height 90
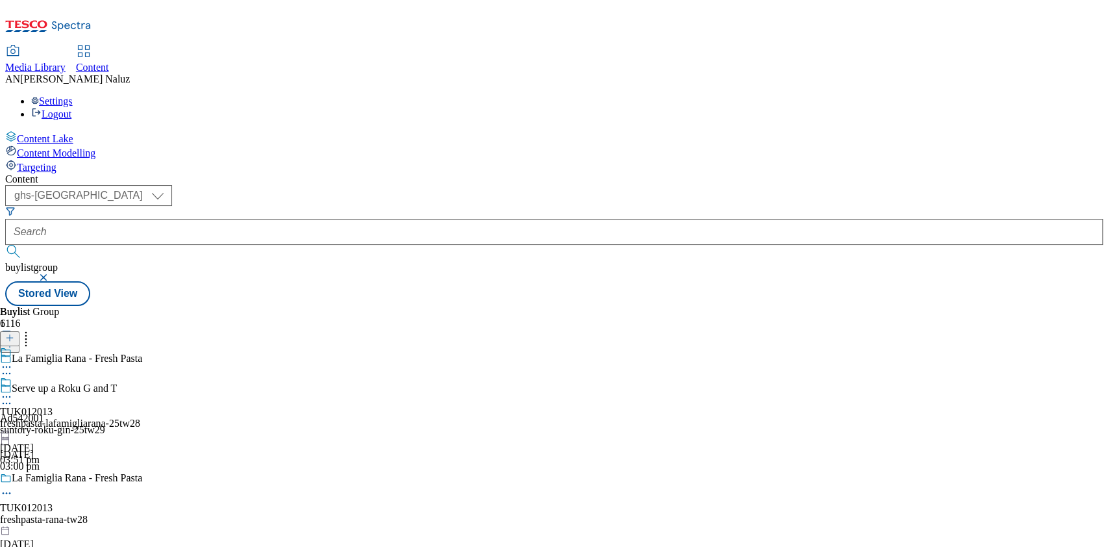
click at [13, 486] on icon at bounding box center [6, 492] width 13 height 13
click at [60, 512] on button "Edit" at bounding box center [43, 519] width 34 height 15
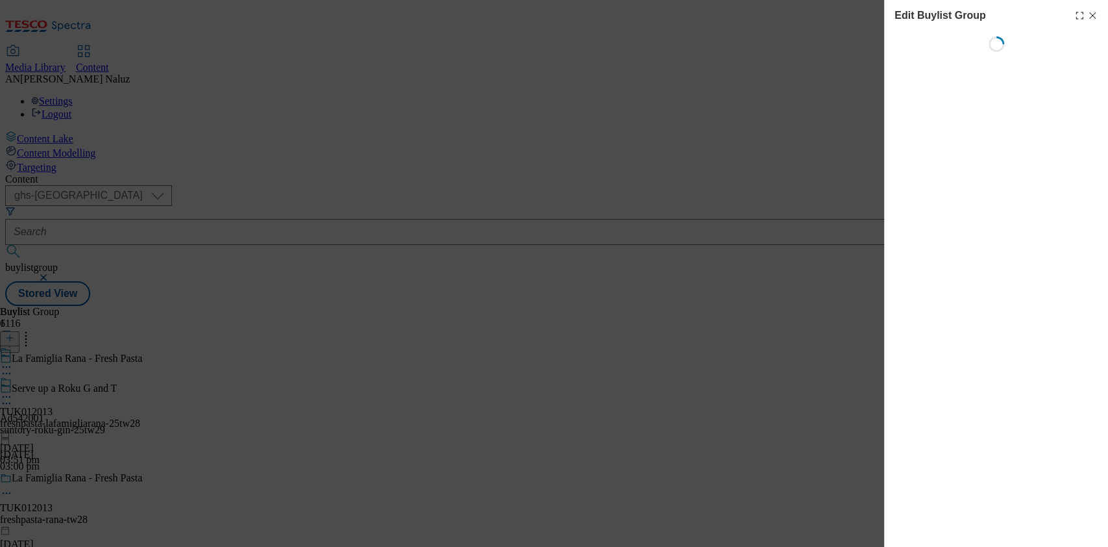
select select "default"
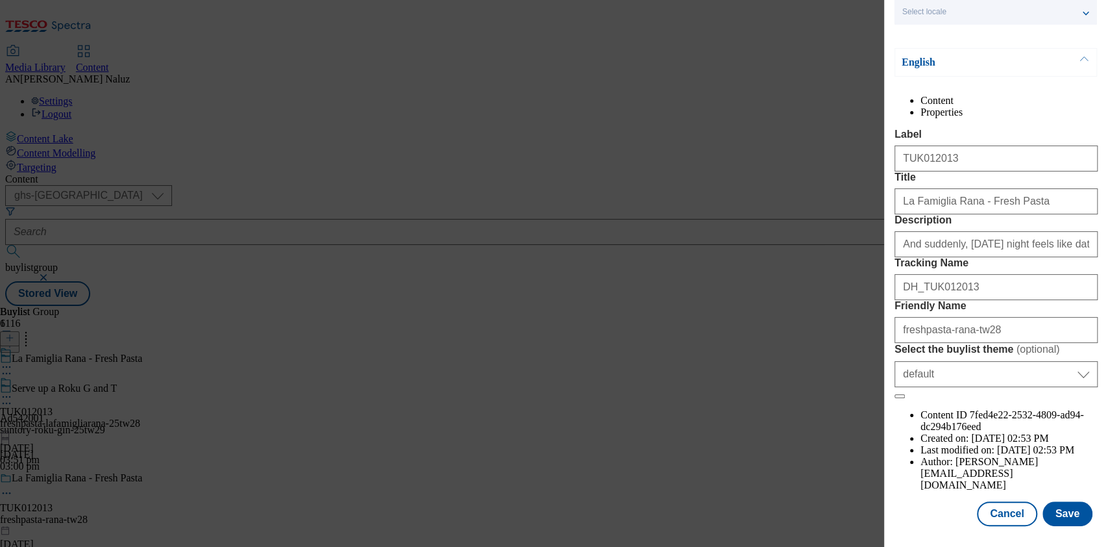
scroll to position [129, 0]
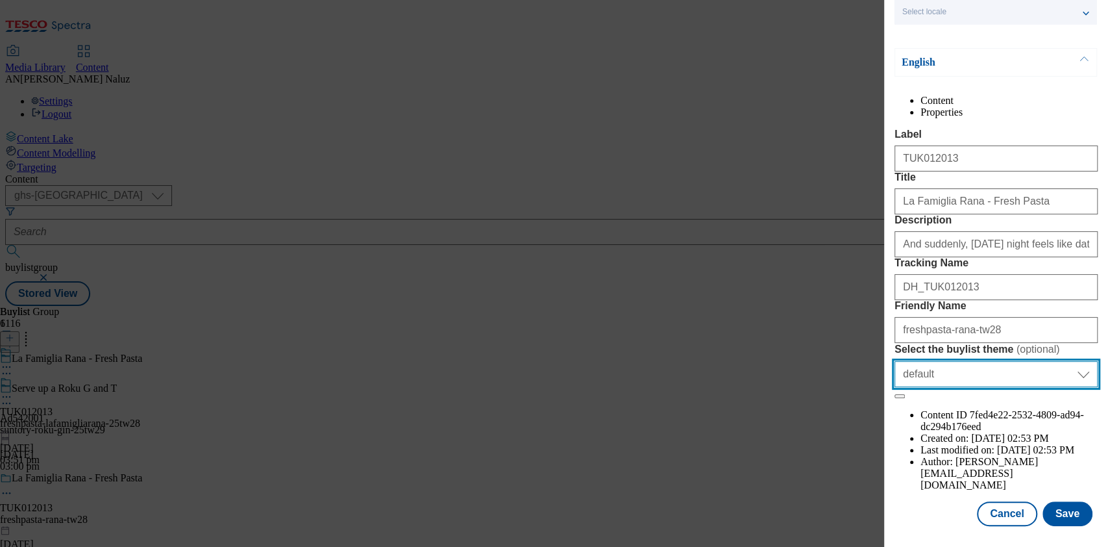
click at [1045, 387] on select "Select Select the buylist theme default fandf" at bounding box center [996, 374] width 203 height 26
click at [895, 387] on select "Select Select the buylist theme default fandf" at bounding box center [996, 374] width 203 height 26
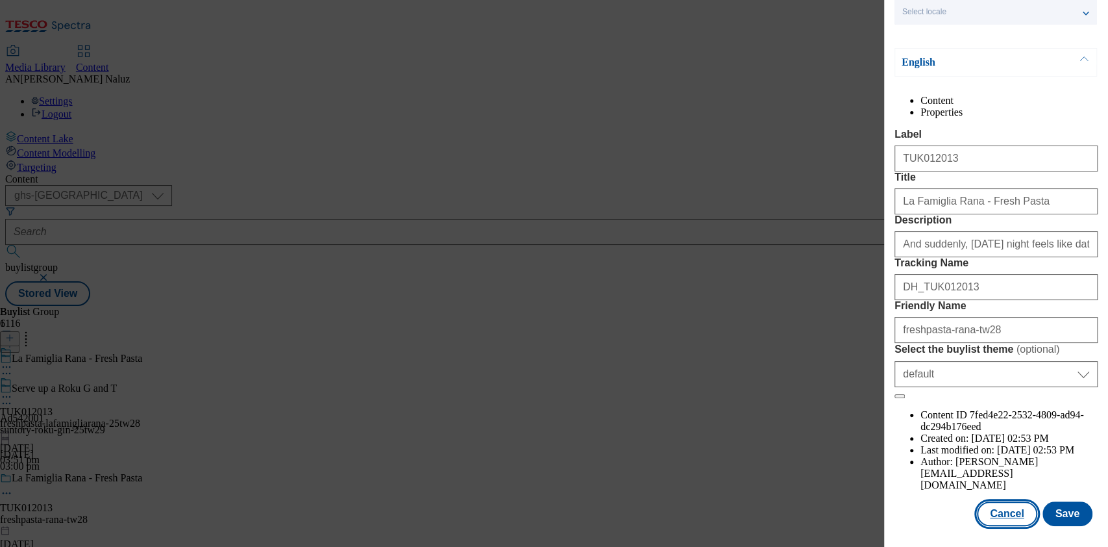
click at [994, 501] on button "Cancel" at bounding box center [1007, 513] width 60 height 25
select select "default"
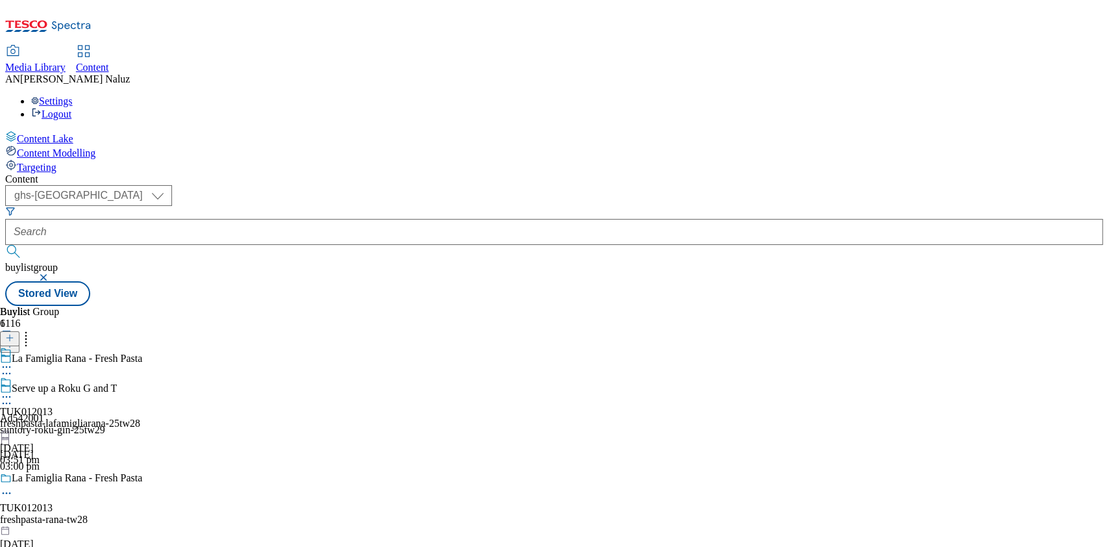
scroll to position [72, 0]
click at [13, 390] on icon at bounding box center [6, 396] width 13 height 13
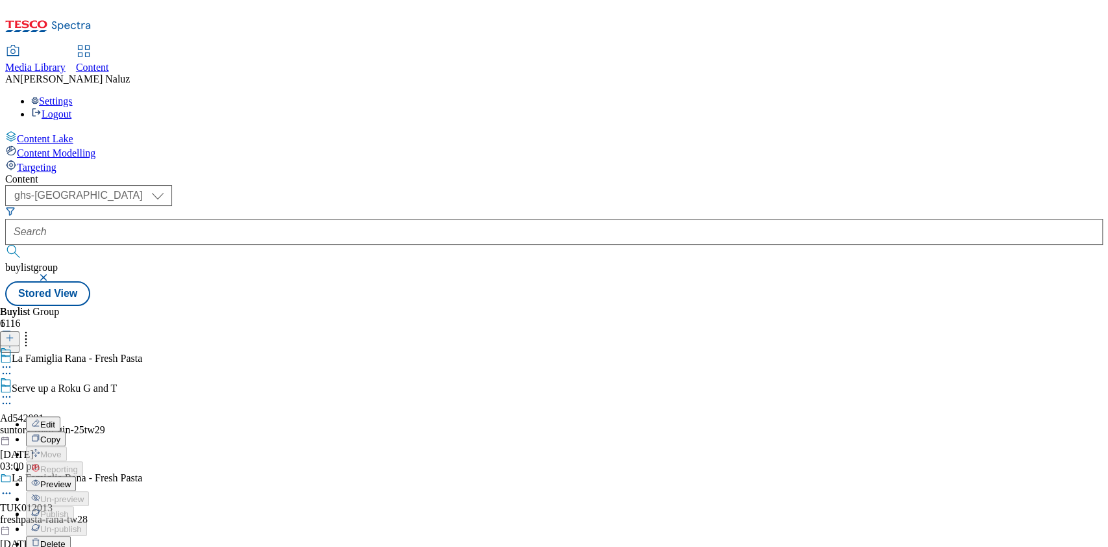
click at [60, 416] on button "Edit" at bounding box center [43, 423] width 34 height 15
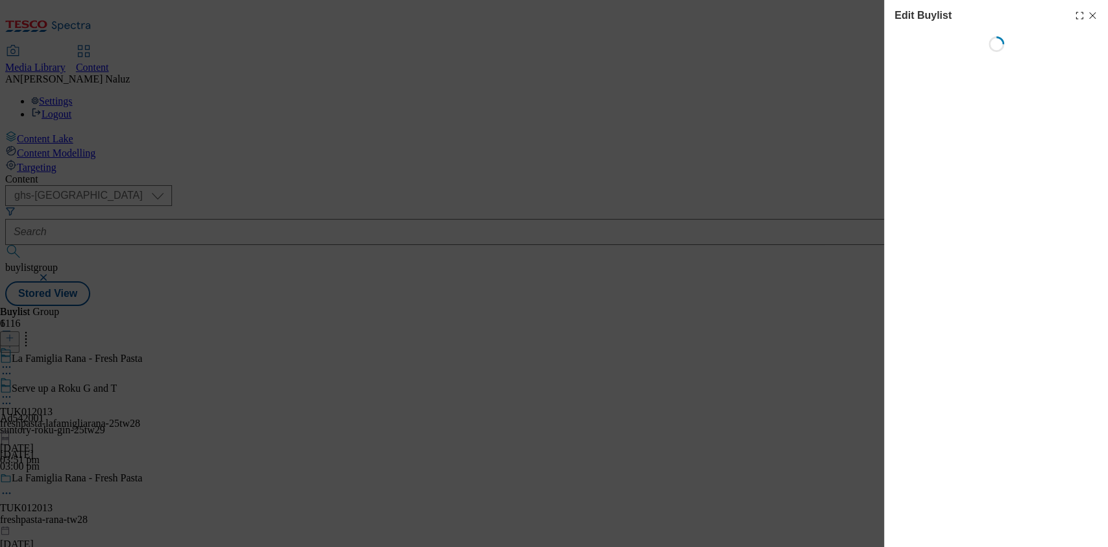
select select "tactical"
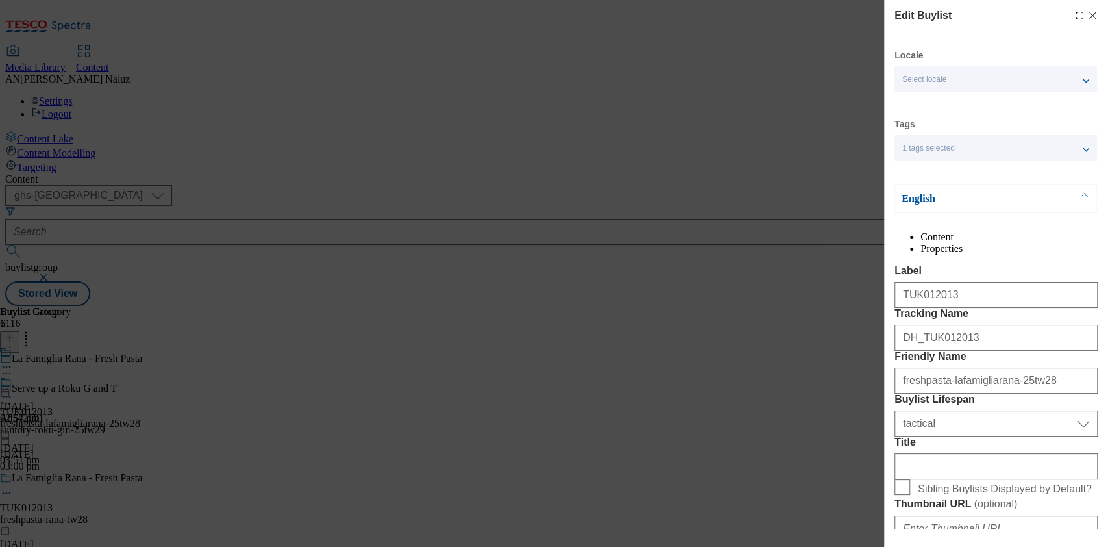
click at [1007, 71] on div "Select locale" at bounding box center [996, 79] width 203 height 26
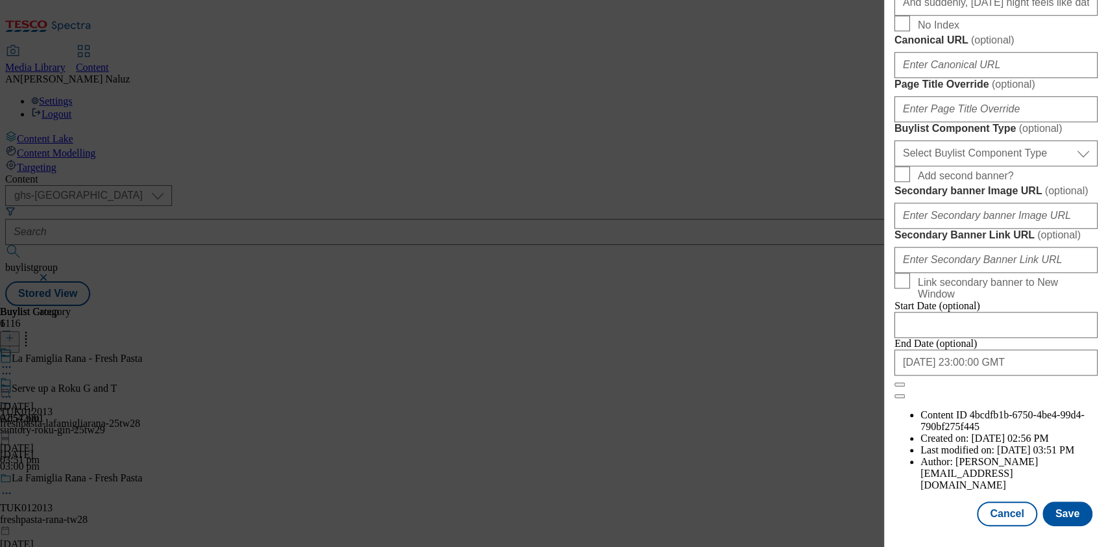
scroll to position [1190, 0]
click at [991, 501] on button "Cancel" at bounding box center [1007, 513] width 60 height 25
select select "tactical"
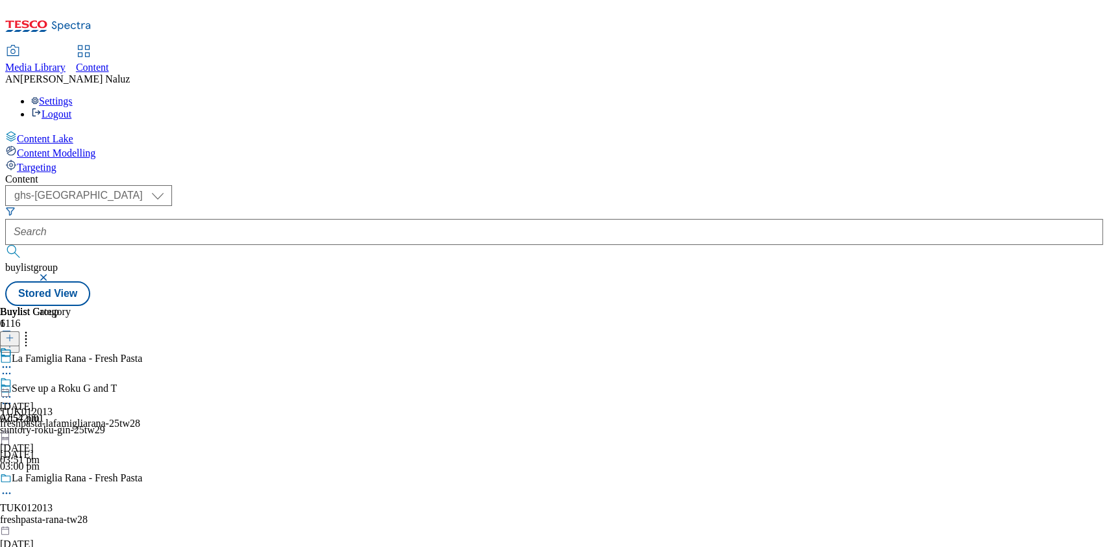
click at [71, 346] on div "[DATE] 02:57 pm" at bounding box center [35, 385] width 71 height 78
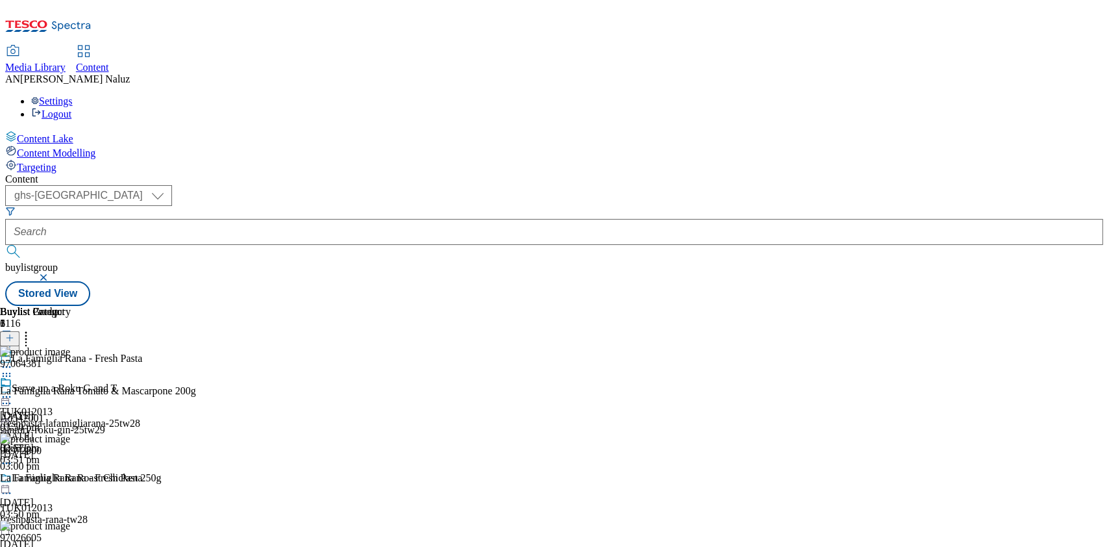
click at [13, 390] on icon at bounding box center [6, 396] width 13 height 13
click at [60, 416] on button "Edit" at bounding box center [43, 423] width 34 height 15
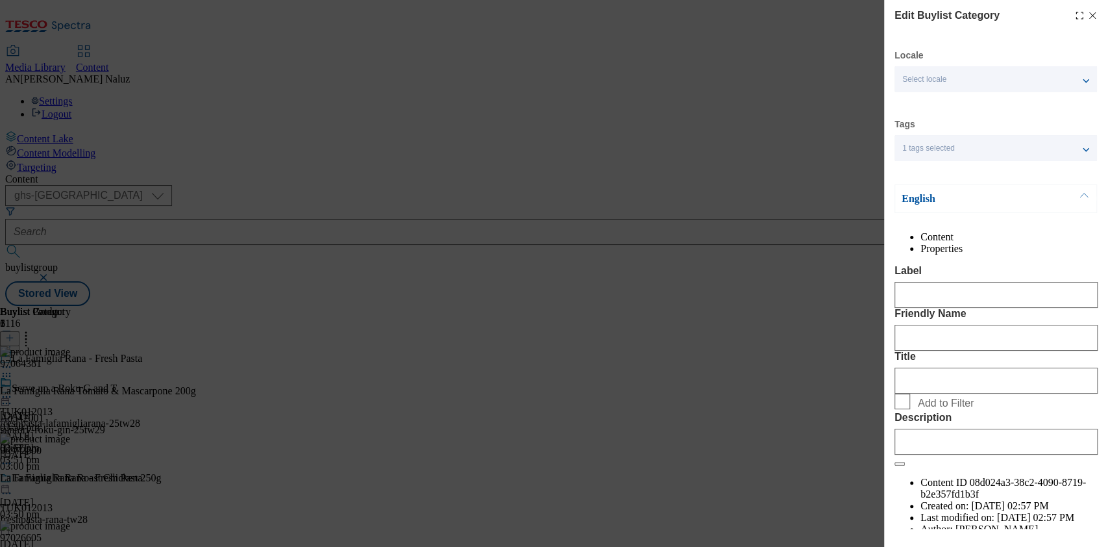
click at [979, 142] on div "1 tags selected" at bounding box center [996, 148] width 203 height 26
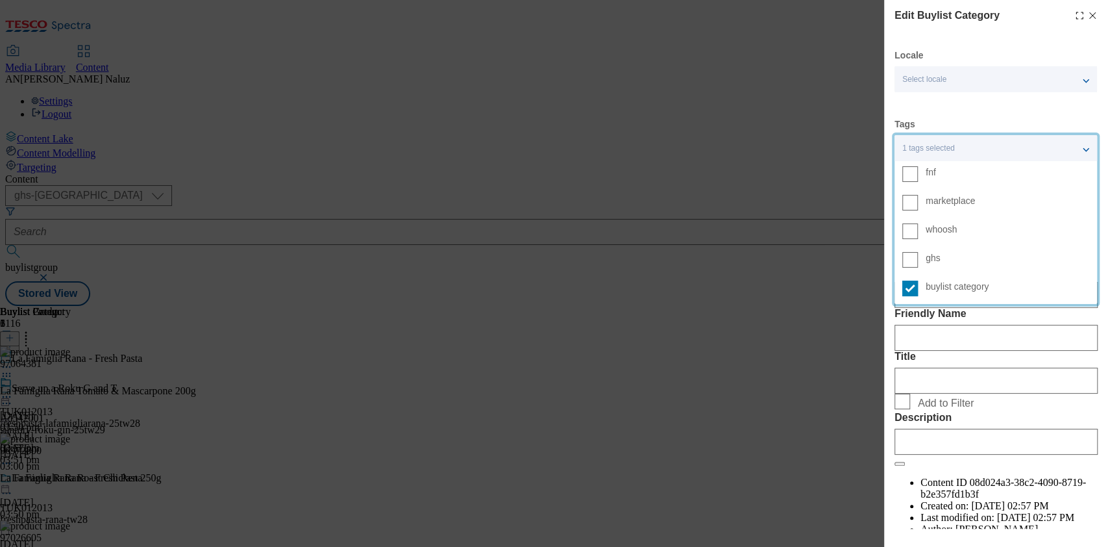
click at [979, 142] on div "1 tags selected" at bounding box center [996, 148] width 203 height 26
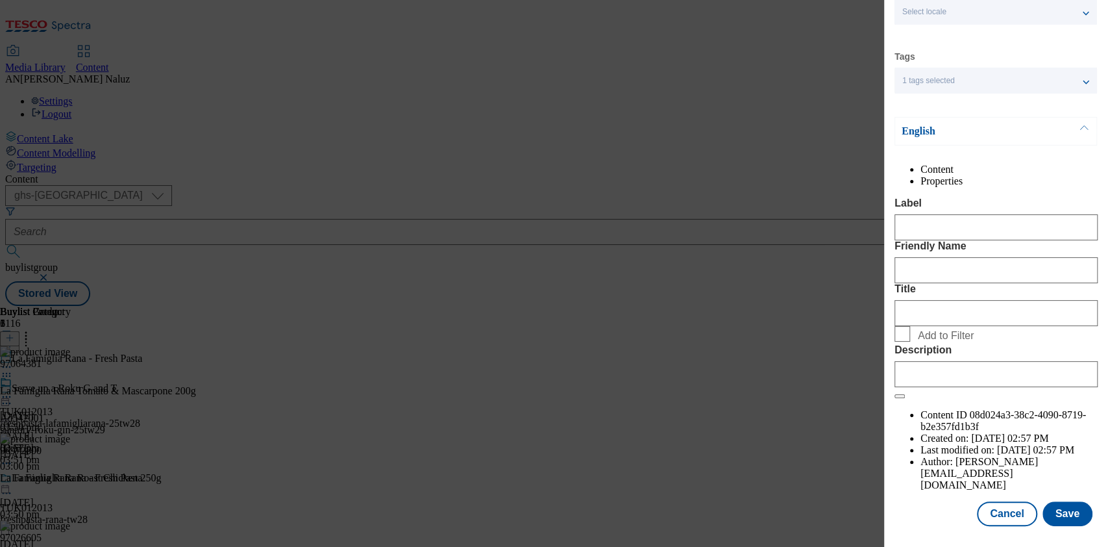
scroll to position [104, 0]
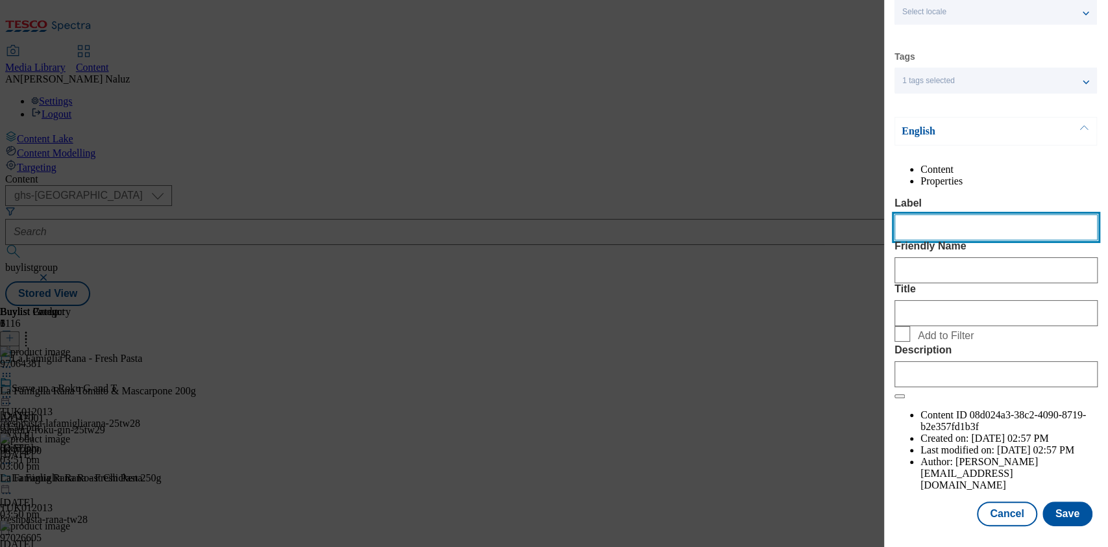
click at [979, 216] on input "Label" at bounding box center [996, 227] width 203 height 26
click at [980, 216] on input "Label" at bounding box center [996, 227] width 203 height 26
type input "TUK012013"
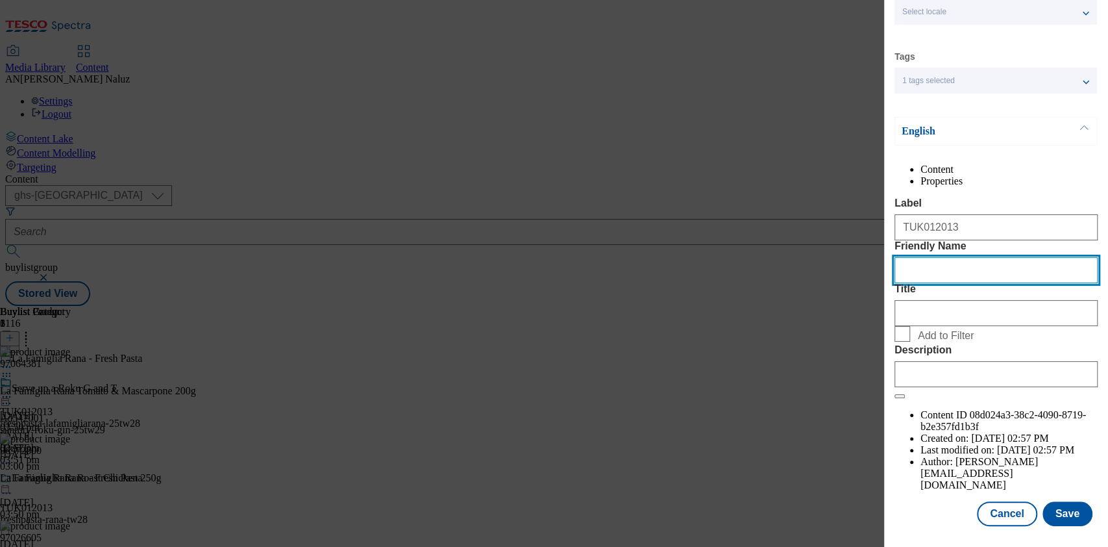
click at [961, 279] on input "Friendly Name" at bounding box center [996, 270] width 203 height 26
click at [962, 279] on input "Friendly Name" at bounding box center [996, 270] width 203 height 26
click at [925, 283] on input "Friendly Name" at bounding box center [996, 270] width 203 height 26
click at [923, 283] on input "Friendly Name" at bounding box center [996, 270] width 203 height 26
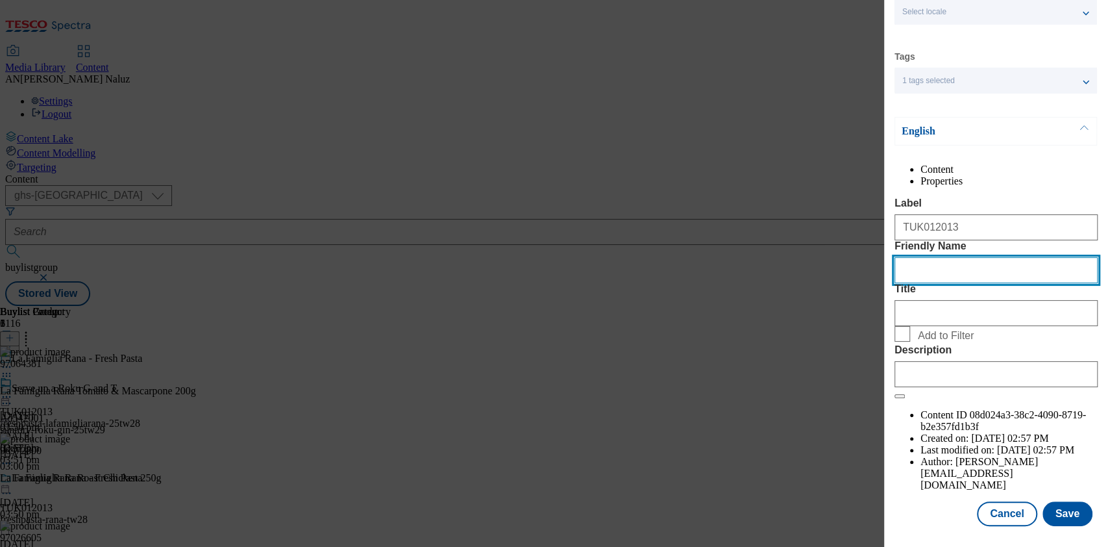
click at [923, 283] on input "Friendly Name" at bounding box center [996, 270] width 203 height 26
click at [917, 281] on input "La Famiglia" at bounding box center [996, 270] width 203 height 26
click at [921, 283] on input "La famiglia" at bounding box center [996, 270] width 203 height 26
click at [913, 283] on input "La famiglia" at bounding box center [996, 270] width 203 height 26
click at [945, 283] on input "lafamiglia" at bounding box center [996, 270] width 203 height 26
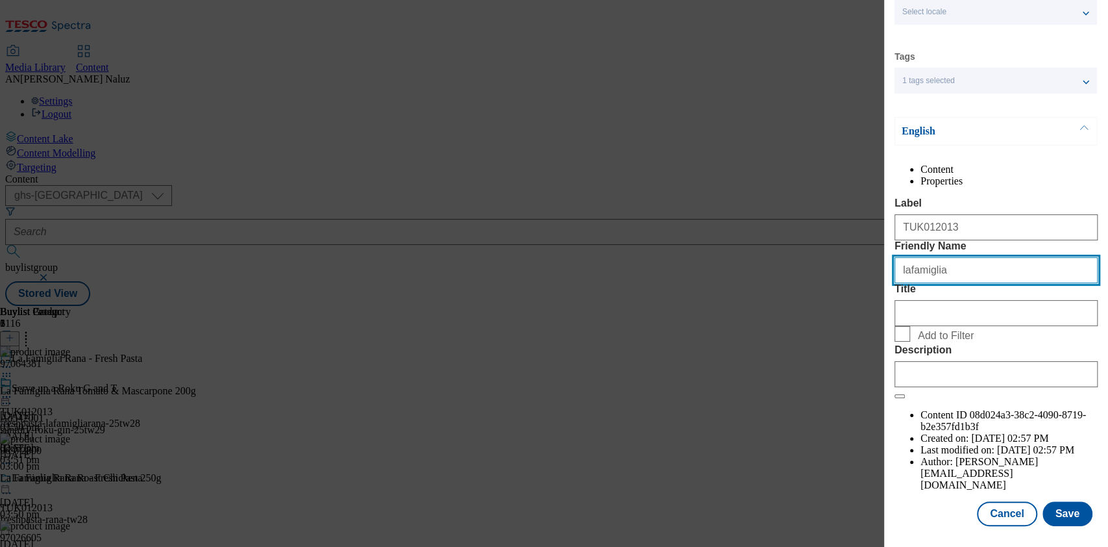
type input "lafamiglia"
click at [1014, 387] on div "Modal" at bounding box center [996, 371] width 203 height 31
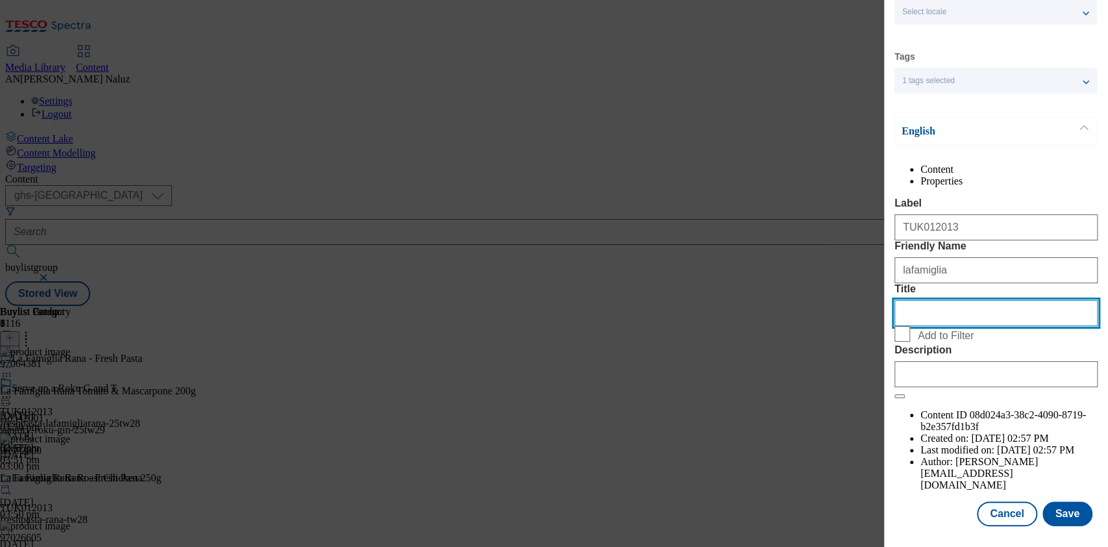
click at [940, 326] on input "Title" at bounding box center [996, 313] width 203 height 26
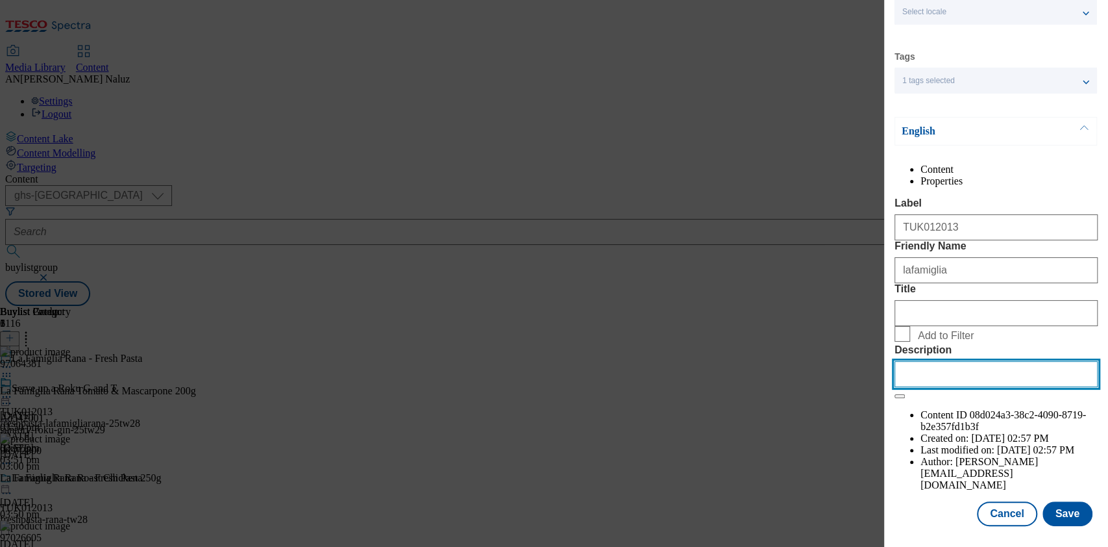
click at [940, 387] on input "Description" at bounding box center [996, 374] width 203 height 26
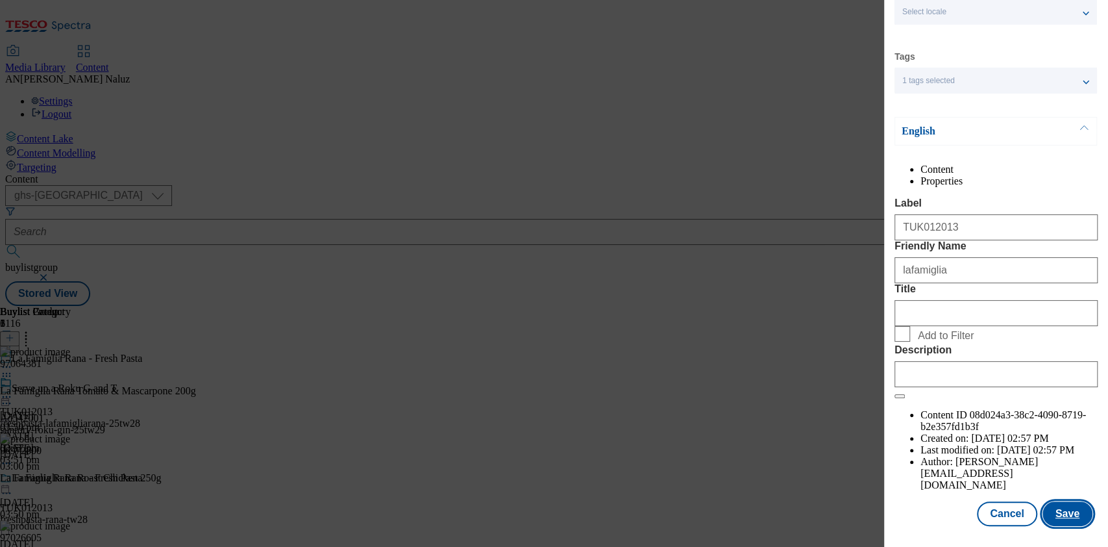
click at [1060, 502] on button "Save" at bounding box center [1068, 513] width 50 height 25
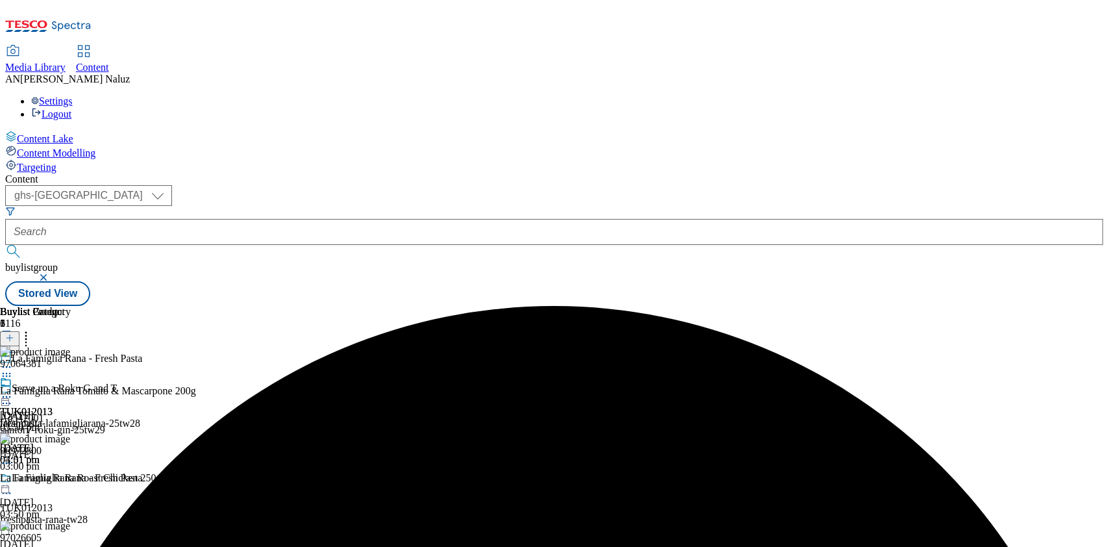
click at [71, 376] on div "TUK012013 lafamiglia [DATE] 04:01 pm" at bounding box center [35, 421] width 71 height 90
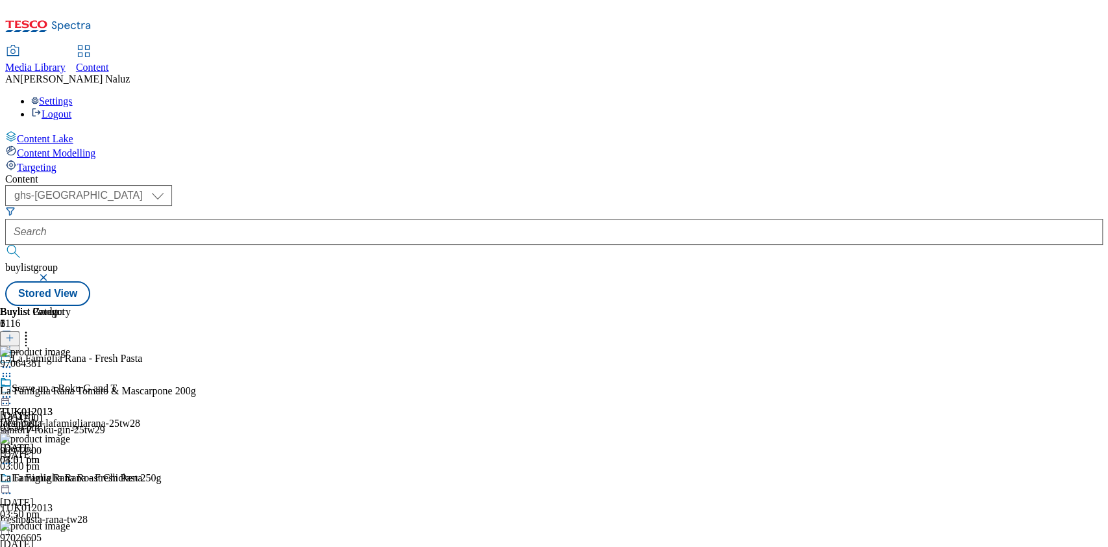
click at [13, 390] on icon at bounding box center [6, 396] width 13 height 13
click at [76, 476] on button "Preview" at bounding box center [51, 483] width 50 height 15
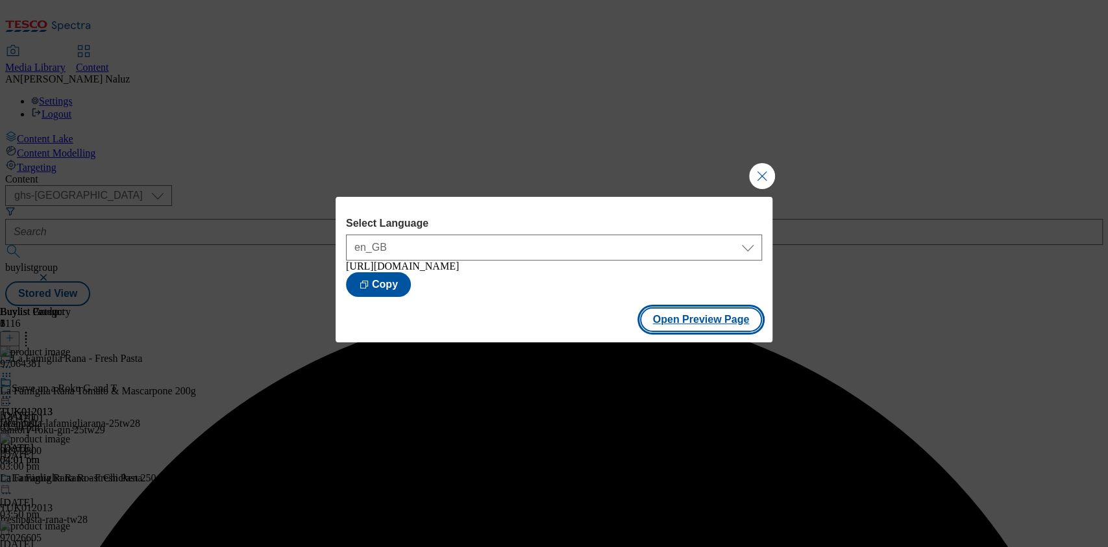
click at [742, 328] on button "Open Preview Page" at bounding box center [701, 319] width 123 height 25
click at [753, 179] on button "Close Modal" at bounding box center [762, 176] width 26 height 26
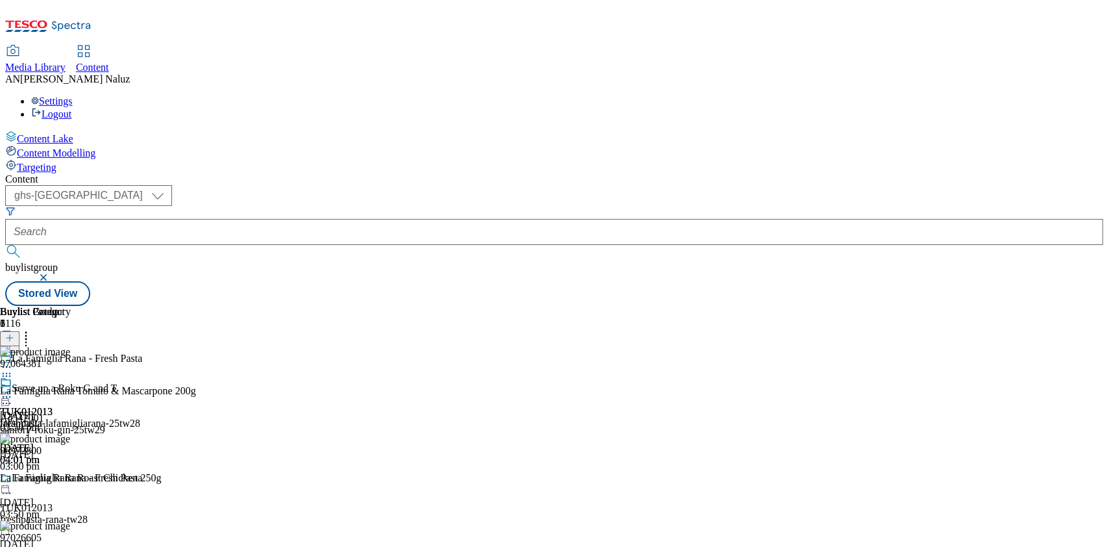
click at [71, 390] on div at bounding box center [35, 398] width 71 height 16
click at [69, 524] on span "Publish" at bounding box center [54, 529] width 29 height 10
